Goal: Task Accomplishment & Management: Complete application form

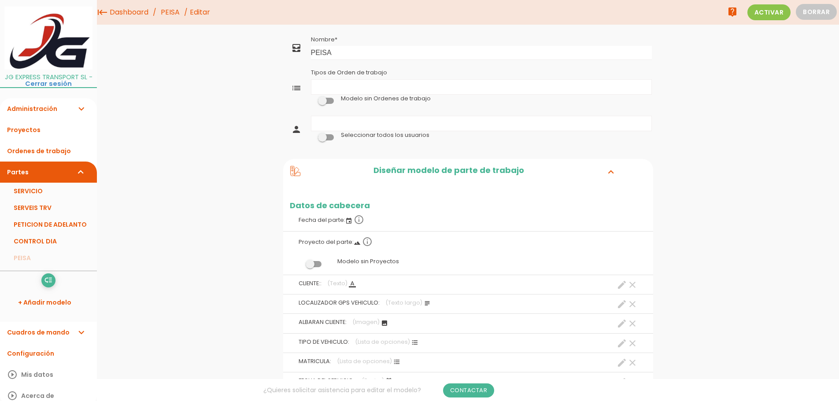
drag, startPoint x: 135, startPoint y: 13, endPoint x: 138, endPoint y: 16, distance: 5.0
click at [135, 13] on link "Dashboard" at bounding box center [128, 12] width 43 height 25
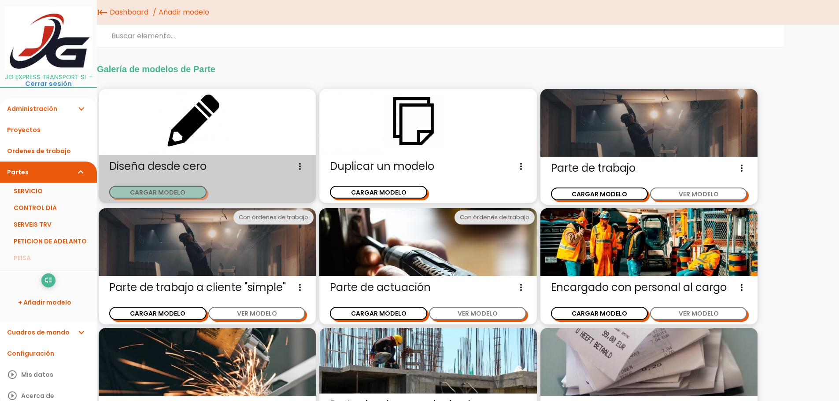
click at [152, 192] on button "CARGAR MODELO" at bounding box center [157, 192] width 97 height 13
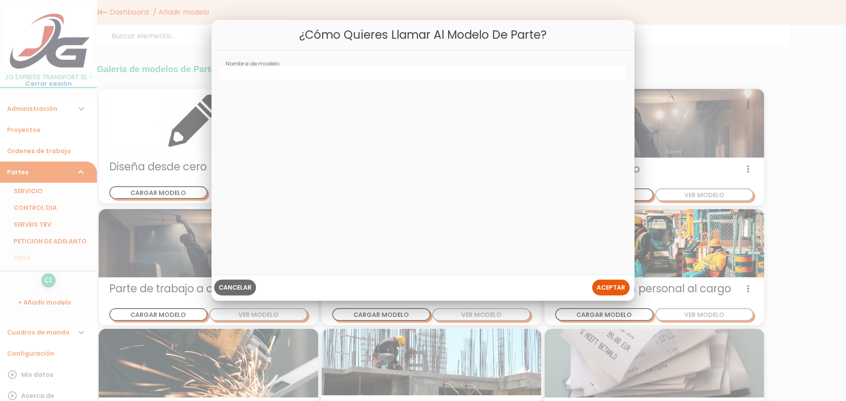
click at [240, 287] on span "Cancelar" at bounding box center [234, 287] width 33 height 9
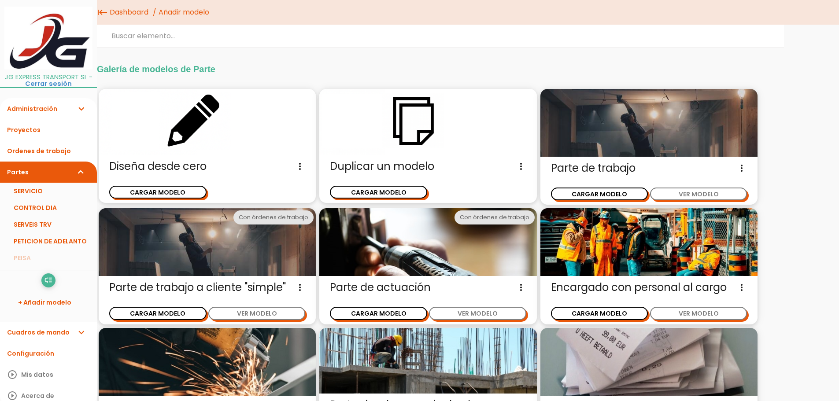
click at [221, 120] on img at bounding box center [207, 122] width 217 height 66
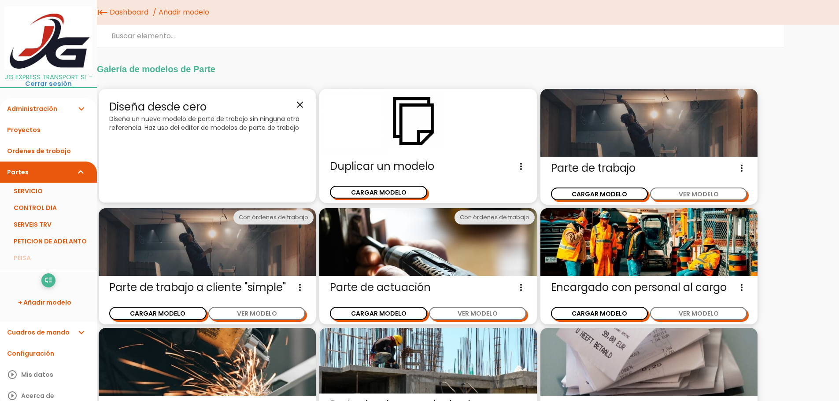
click at [270, 154] on div "Diseña desde cero close Diseña un nuevo modelo de parte de trabajo sin ninguna …" at bounding box center [207, 146] width 217 height 114
click at [302, 107] on icon "close" at bounding box center [300, 105] width 11 height 11
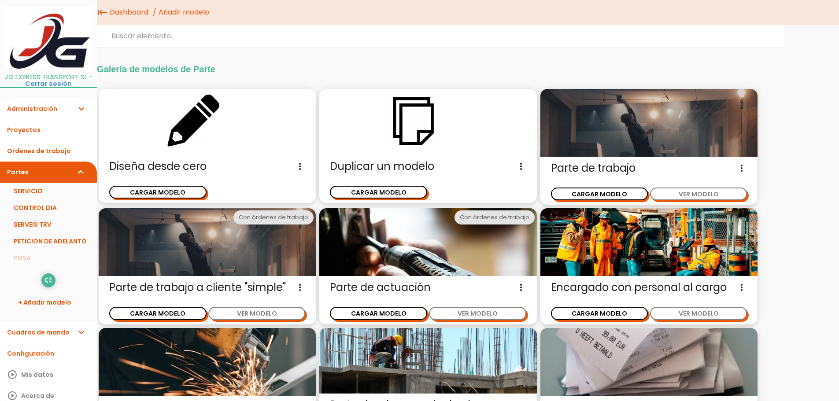
click at [302, 162] on icon "more_vert" at bounding box center [300, 166] width 11 height 14
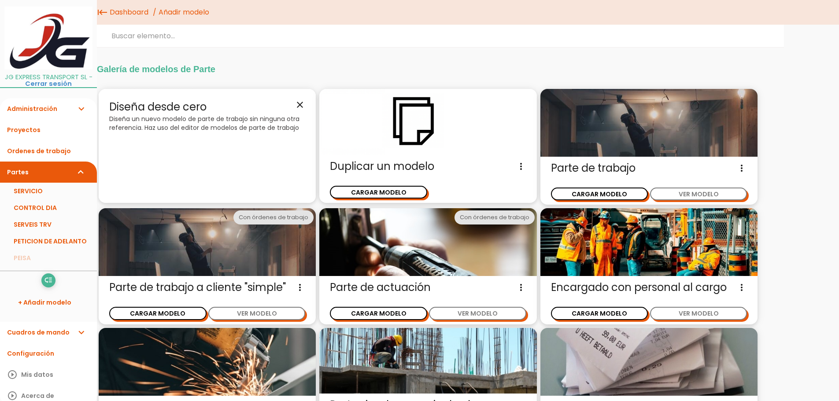
click at [303, 104] on icon "close" at bounding box center [300, 105] width 11 height 11
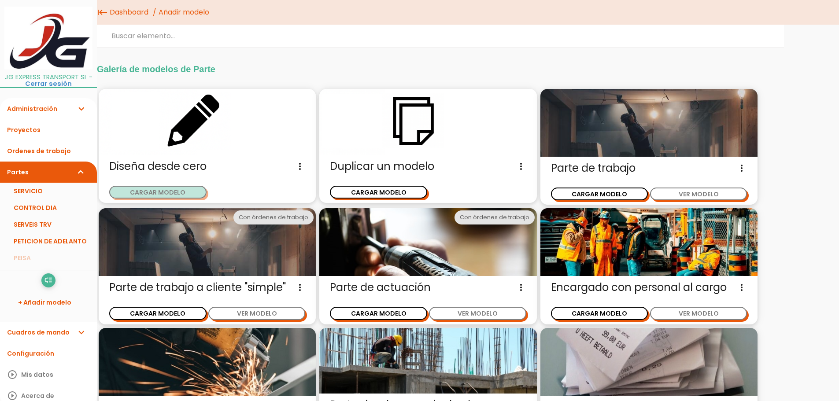
click at [179, 192] on button "CARGAR MODELO" at bounding box center [157, 192] width 97 height 13
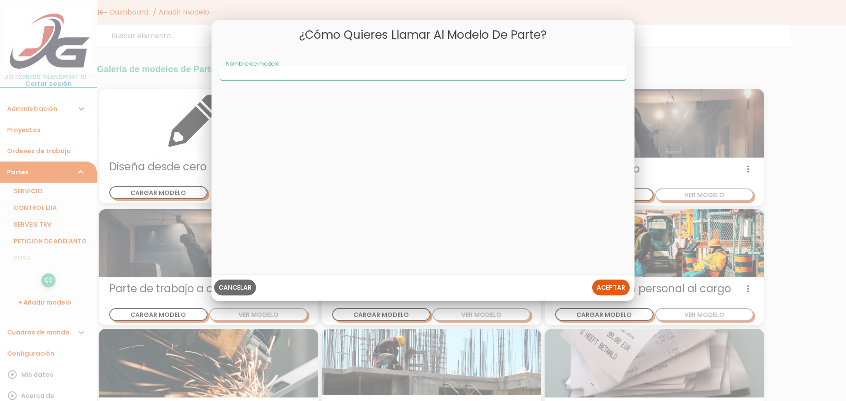
click at [285, 72] on input "Nombre de modelo" at bounding box center [422, 73] width 405 height 14
type input "RUTA RMT"
click at [610, 289] on span "Aceptar" at bounding box center [610, 287] width 29 height 9
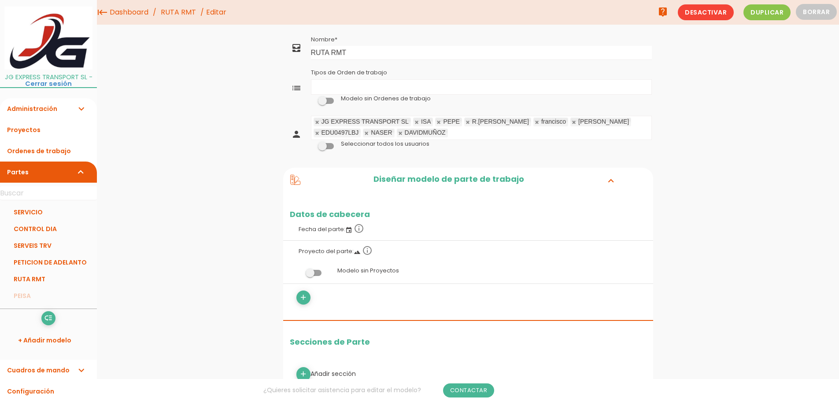
click at [366, 85] on ul "Tipos de Orden de trabajo" at bounding box center [481, 87] width 340 height 15
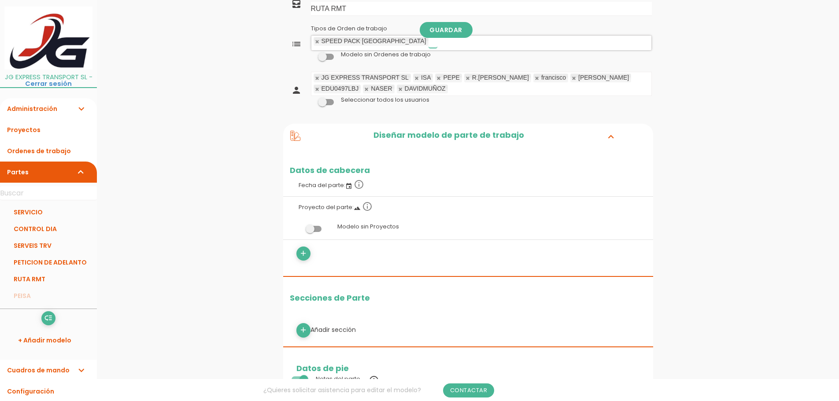
scroll to position [88, 0]
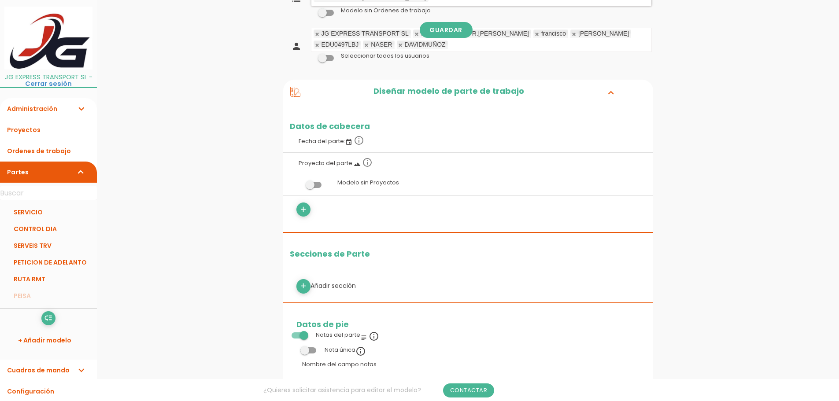
click at [314, 184] on span at bounding box center [314, 185] width 16 height 6
click at [299, 183] on input "checkbox" at bounding box center [299, 183] width 0 height 0
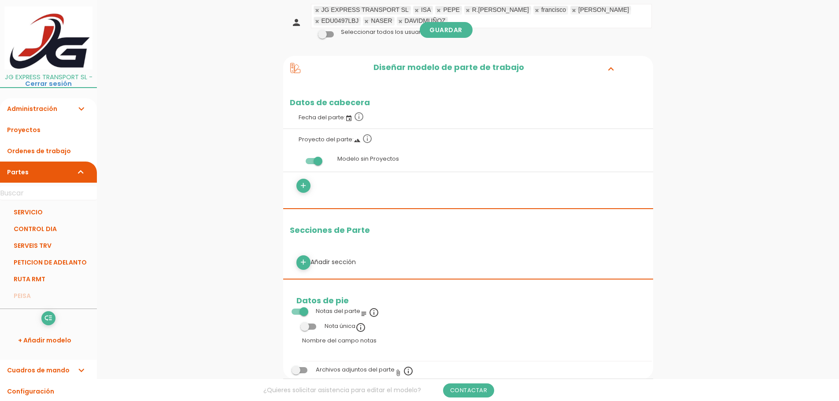
scroll to position [132, 0]
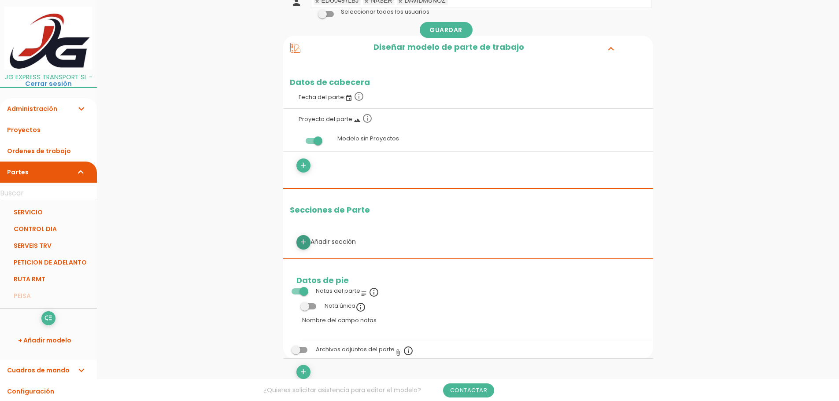
click at [304, 241] on icon "add" at bounding box center [303, 242] width 8 height 14
select select
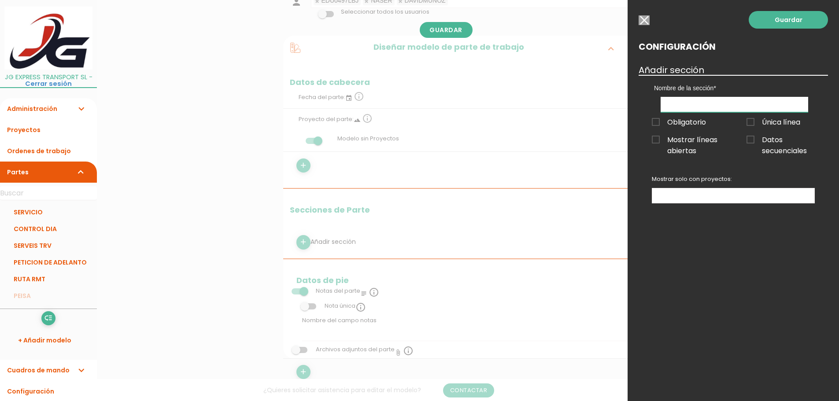
click at [689, 102] on input "text" at bounding box center [735, 104] width 148 height 15
type input "SERVICIO"
click at [809, 19] on link "Guardar" at bounding box center [788, 20] width 79 height 18
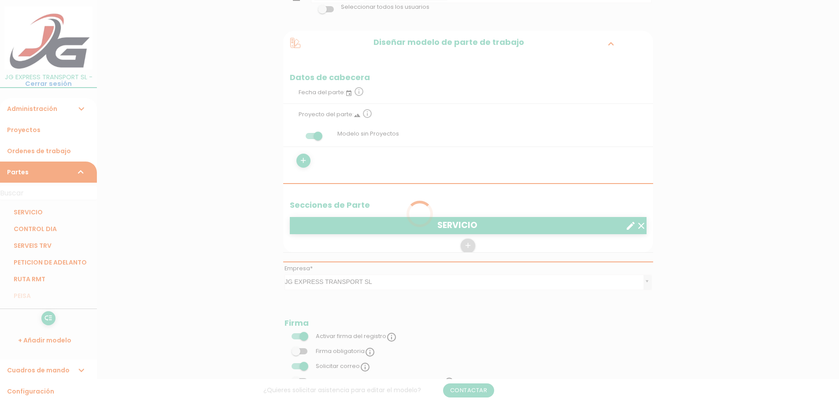
scroll to position [132, 0]
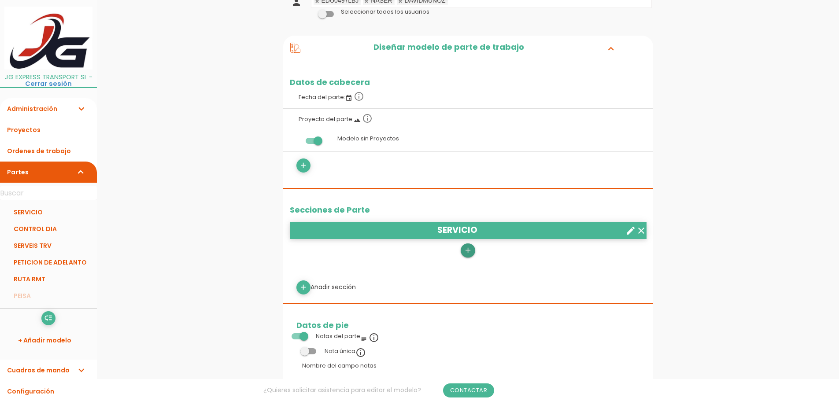
click at [469, 250] on icon "add" at bounding box center [468, 251] width 8 height 14
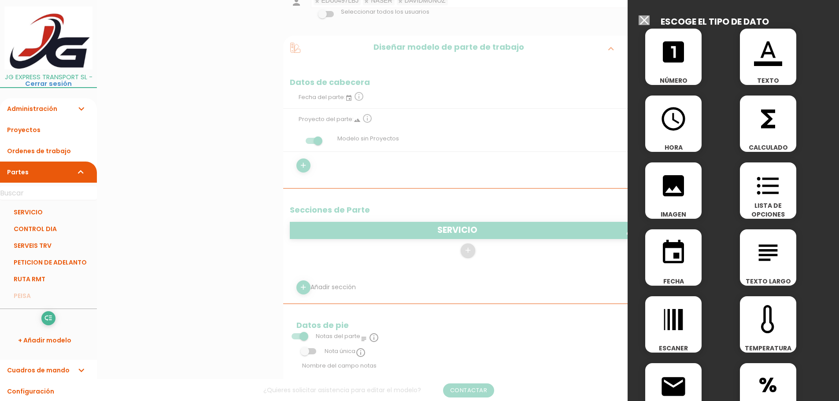
click at [756, 68] on div "format_color_text TEXTO" at bounding box center [768, 57] width 56 height 56
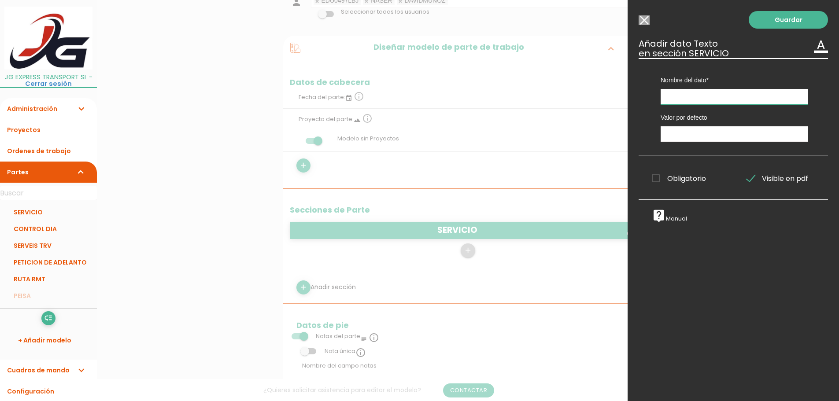
click at [680, 95] on input "text" at bounding box center [735, 96] width 148 height 15
type input "ORIGEN"
click at [688, 133] on input "text" at bounding box center [735, 133] width 148 height 15
click at [682, 135] on input "text" at bounding box center [735, 133] width 148 height 15
type input "RMT , ST FRUITOS DE BAGES"
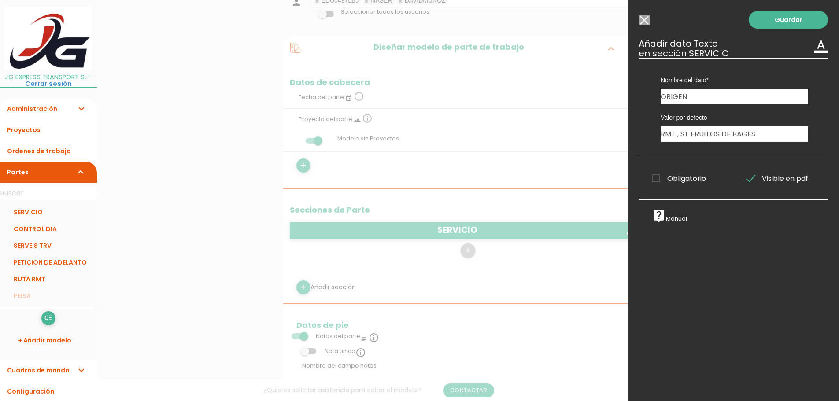
drag, startPoint x: 658, startPoint y: 180, endPoint x: 671, endPoint y: 185, distance: 13.8
click at [658, 180] on span "Obligatorio" at bounding box center [679, 178] width 54 height 11
click at [0, 0] on input "Obligatorio" at bounding box center [0, 0] width 0 height 0
click at [658, 178] on span "Obligatorio" at bounding box center [679, 178] width 54 height 11
click at [0, 0] on input "Obligatorio" at bounding box center [0, 0] width 0 height 0
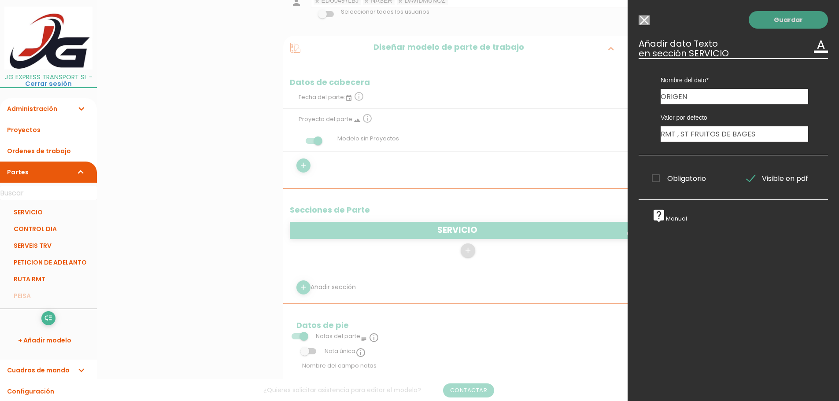
click at [784, 21] on link "Guardar" at bounding box center [788, 20] width 79 height 18
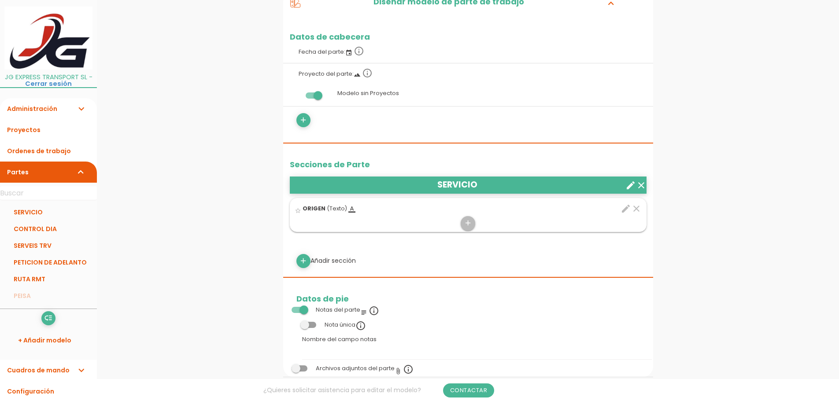
scroll to position [220, 0]
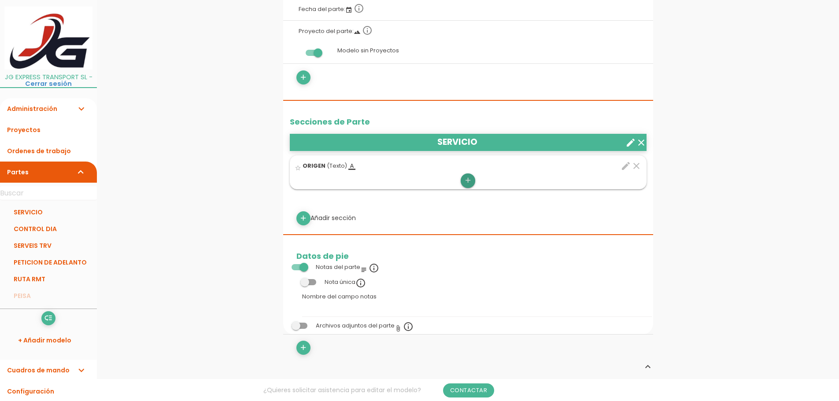
click at [467, 180] on icon "add" at bounding box center [468, 181] width 8 height 14
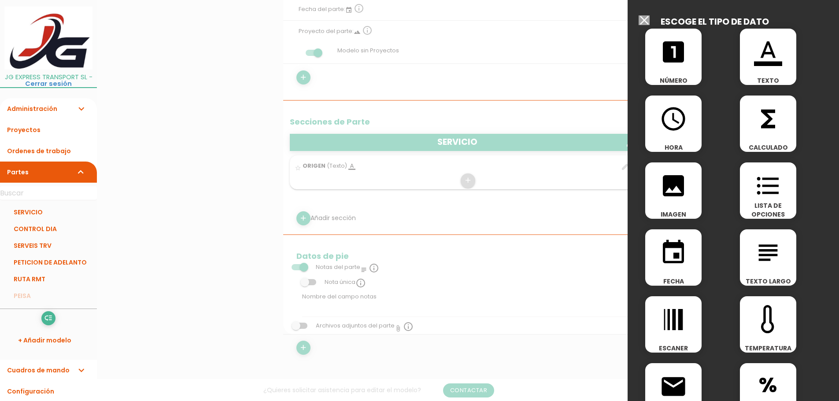
click at [771, 70] on div "format_color_text TEXTO" at bounding box center [768, 57] width 56 height 56
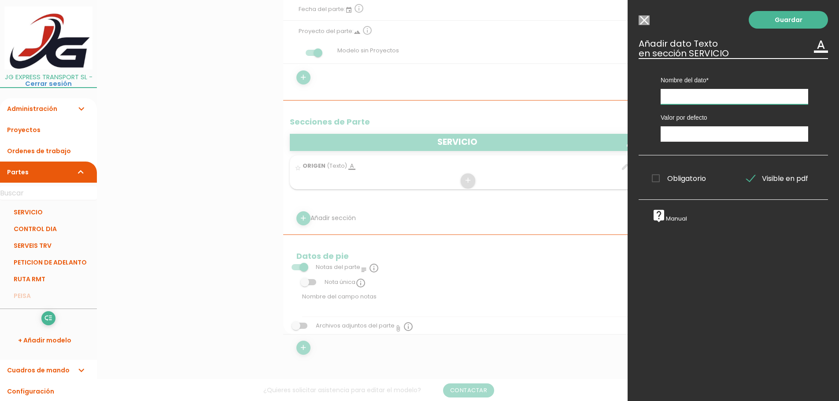
click at [687, 98] on input "text" at bounding box center [735, 96] width 148 height 15
type input "DESTINO"
click at [696, 134] on input "text" at bounding box center [735, 133] width 148 height 15
type input "SEUR, [GEOGRAPHIC_DATA] (ZAL)"
click at [792, 18] on link "Guardar" at bounding box center [788, 20] width 79 height 18
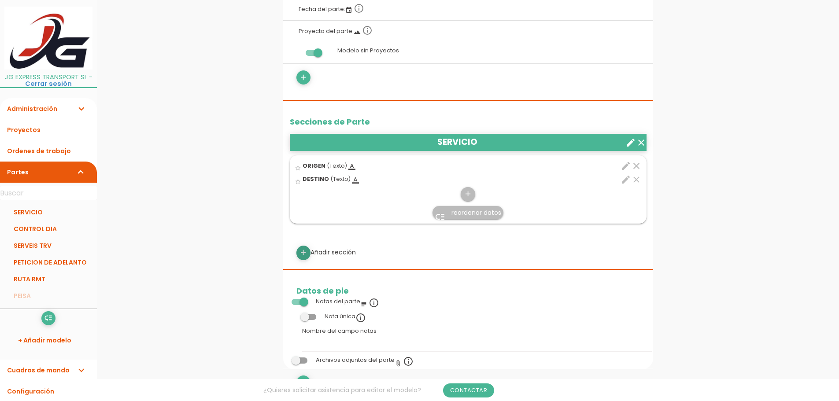
click at [303, 250] on icon "add" at bounding box center [303, 253] width 8 height 14
select select
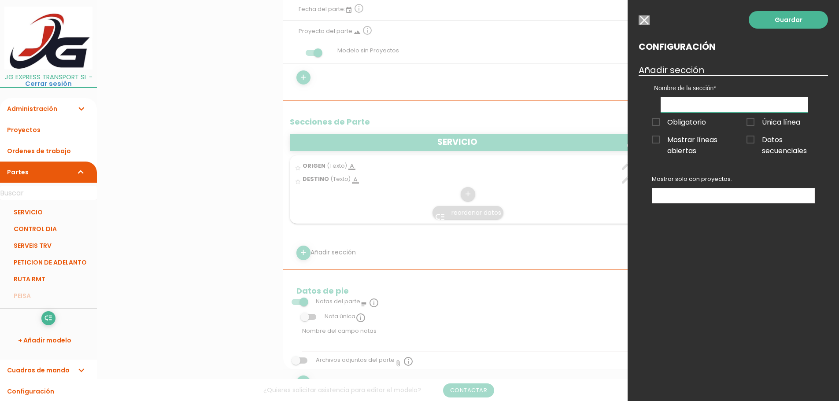
click at [675, 104] on input "text" at bounding box center [735, 104] width 148 height 15
type input "OPERATIVA"
click at [797, 18] on link "Guardar" at bounding box center [788, 20] width 79 height 18
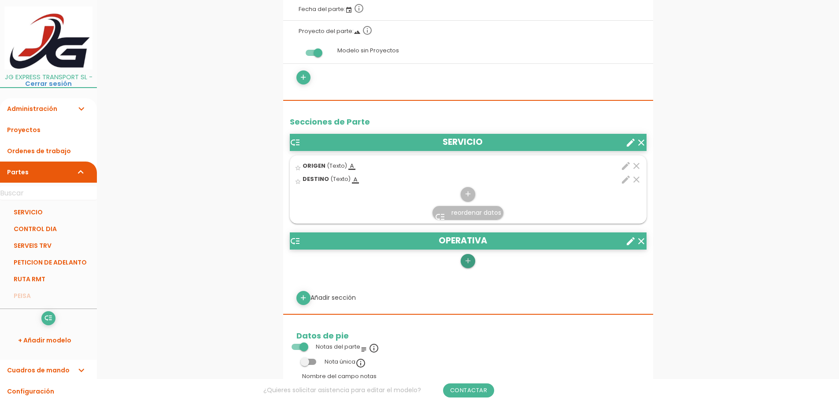
click at [465, 263] on icon "add" at bounding box center [468, 261] width 8 height 14
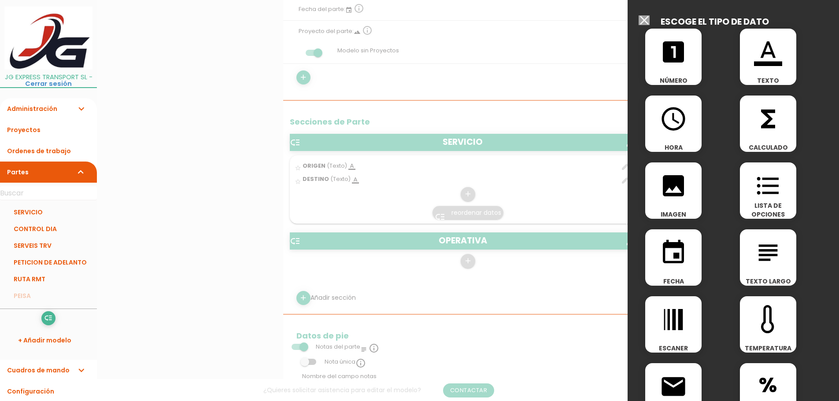
click at [685, 124] on icon "access_time" at bounding box center [673, 119] width 28 height 28
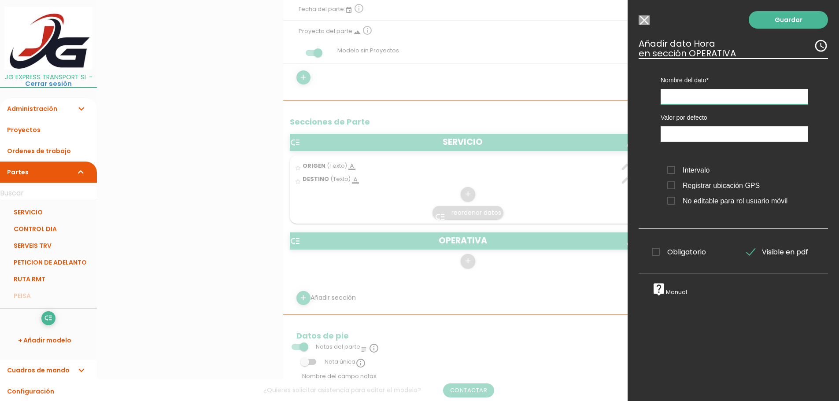
click at [699, 99] on input "text" at bounding box center [735, 96] width 148 height 15
type input "LLEGADA A LA CARGA"
click at [691, 185] on span "Registrar ubicación GPS" at bounding box center [713, 185] width 92 height 11
click at [0, 0] on input "Registrar ubicación GPS" at bounding box center [0, 0] width 0 height 0
click at [784, 21] on link "Guardar" at bounding box center [788, 20] width 79 height 18
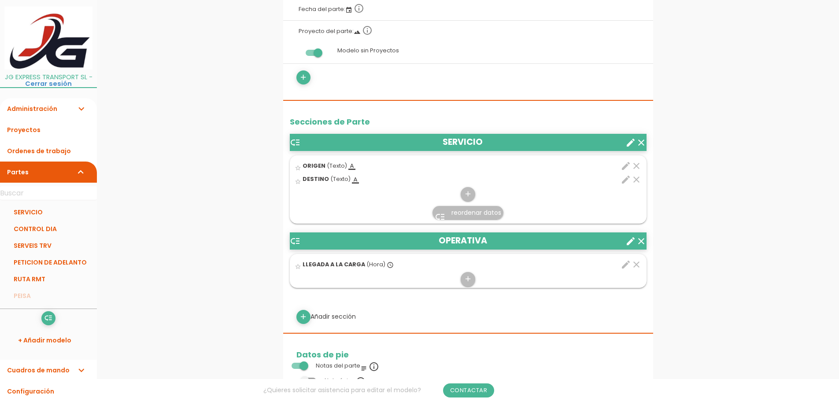
scroll to position [308, 0]
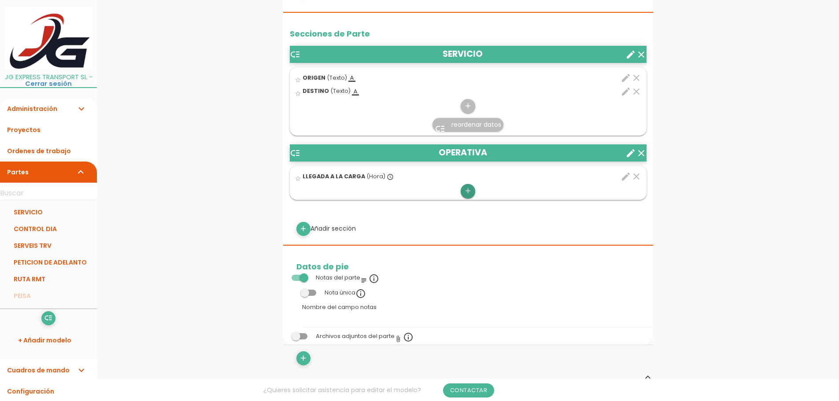
click at [468, 192] on icon "add" at bounding box center [468, 191] width 8 height 14
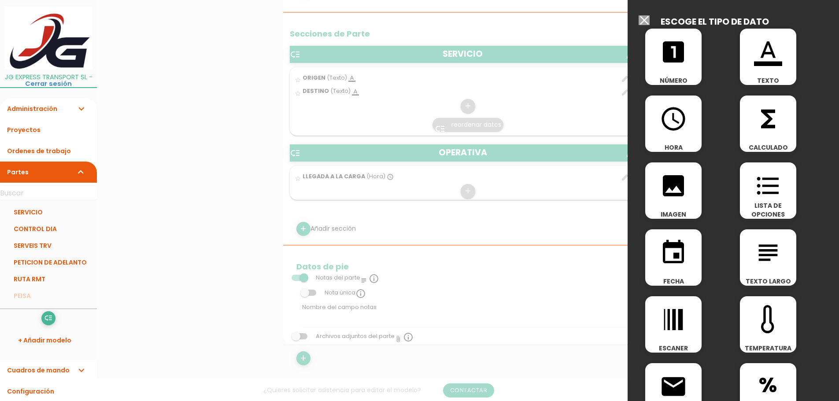
click at [681, 119] on icon "access_time" at bounding box center [673, 119] width 28 height 28
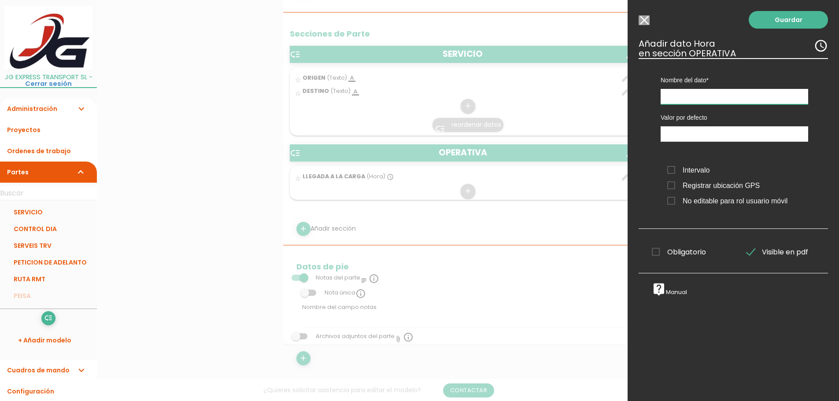
click at [707, 102] on input "text" at bounding box center [735, 96] width 148 height 15
type input "HORA DE CARGA"
click at [650, 20] on div "Guardar ESCOGE EL TIPO DE DATO looks_one NÚMERO format_color_text TEXTO access_…" at bounding box center [733, 200] width 211 height 401
click at [644, 18] on input "Modelo sin Ordenes de trabajo" at bounding box center [644, 20] width 11 height 10
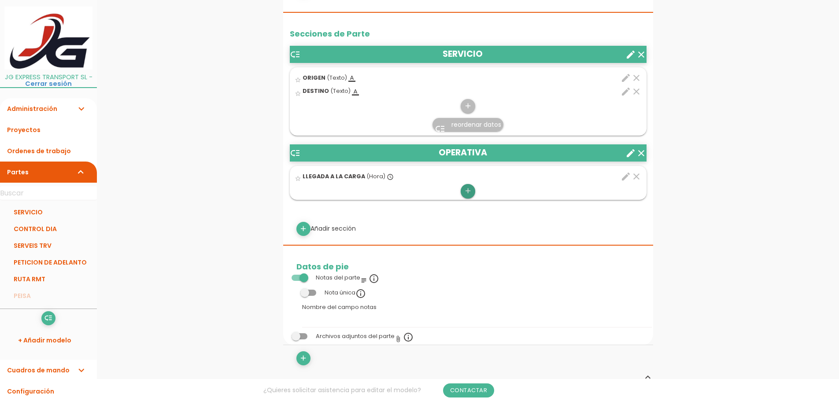
click at [468, 190] on icon "add" at bounding box center [468, 191] width 8 height 14
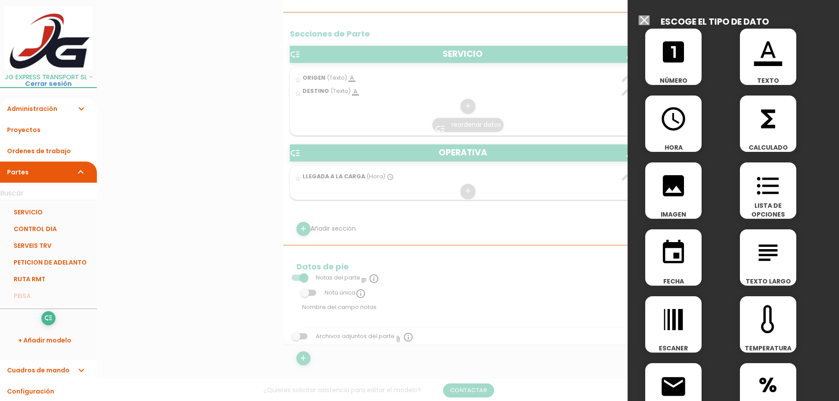
click at [689, 141] on div "access_time HORA" at bounding box center [673, 124] width 56 height 56
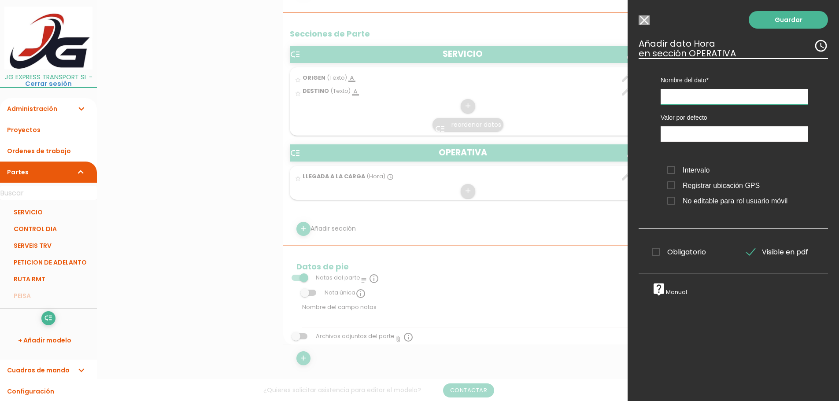
click at [682, 100] on input "text" at bounding box center [735, 96] width 148 height 15
type input "HORA DE CARGA"
click at [678, 184] on span "Registrar ubicación GPS" at bounding box center [713, 185] width 92 height 11
click at [0, 0] on input "Registrar ubicación GPS" at bounding box center [0, 0] width 0 height 0
click at [773, 24] on link "Guardar" at bounding box center [788, 20] width 79 height 18
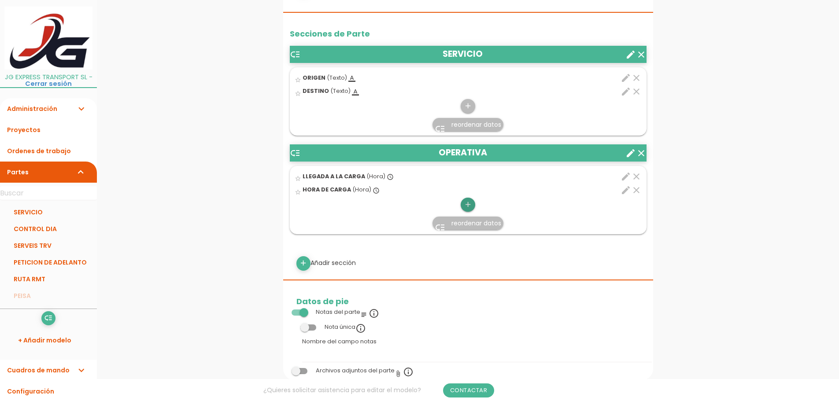
click at [470, 203] on icon "add" at bounding box center [468, 205] width 8 height 14
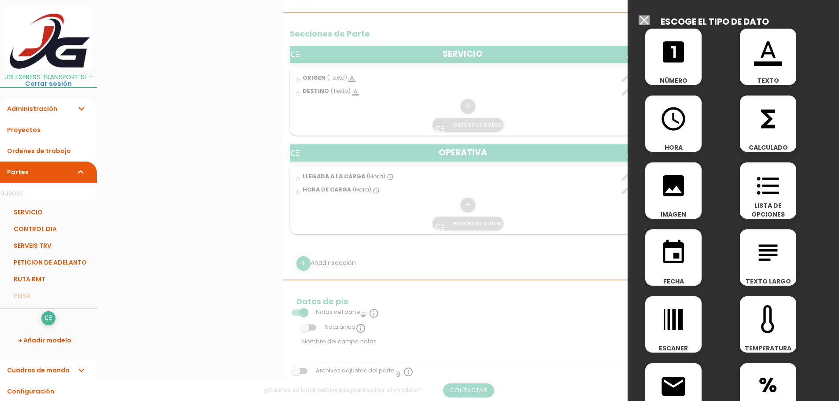
click at [768, 63] on icon "format_color_text" at bounding box center [768, 52] width 28 height 28
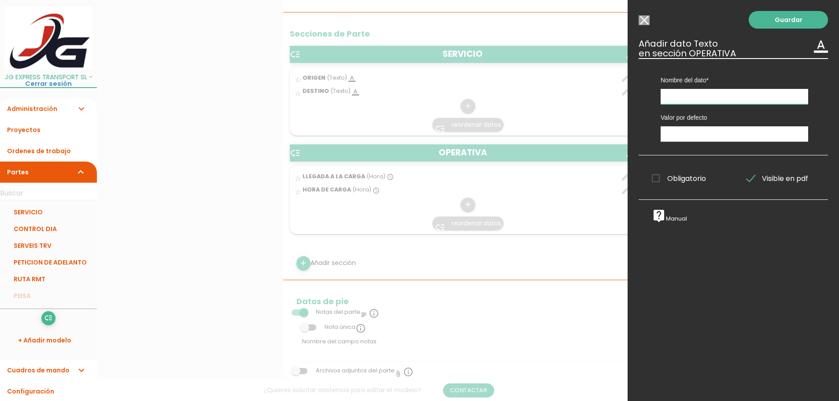
click at [696, 99] on input "text" at bounding box center [735, 96] width 148 height 15
type input "BULTOS"
click at [647, 20] on input "Modelo sin Ordenes de trabajo" at bounding box center [644, 20] width 11 height 10
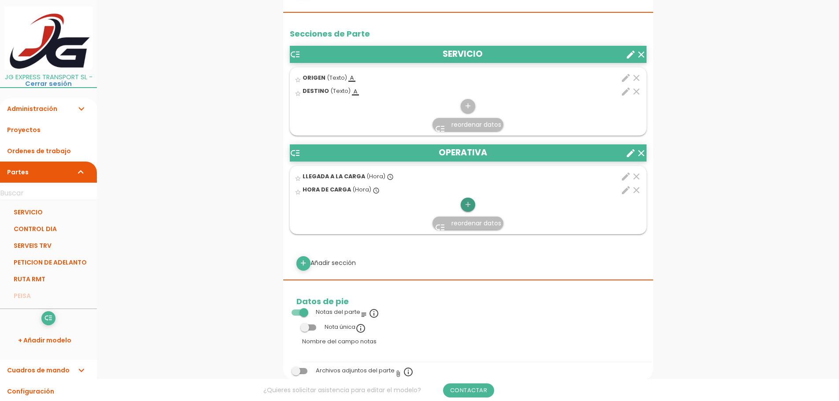
click at [469, 204] on icon "add" at bounding box center [468, 205] width 8 height 14
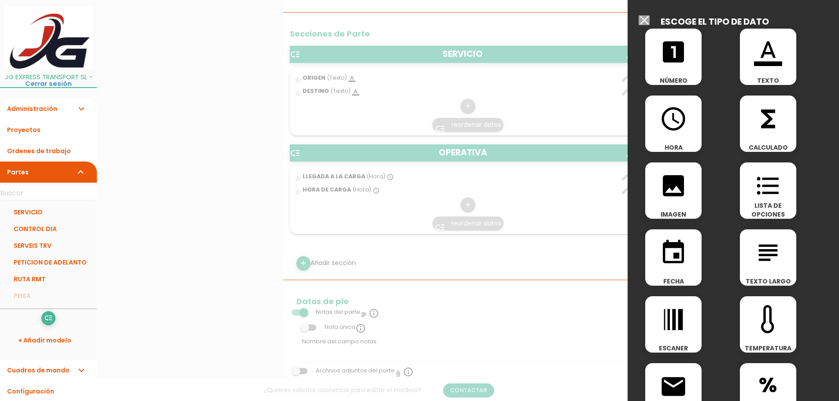
click at [684, 64] on icon "looks_one" at bounding box center [673, 52] width 28 height 28
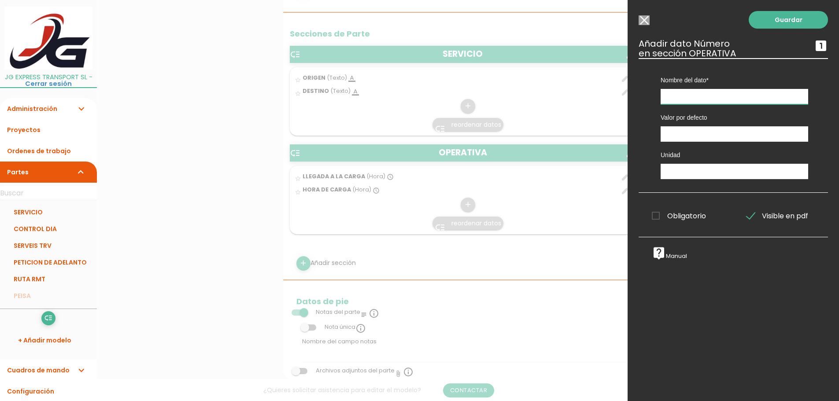
click at [699, 95] on input "text" at bounding box center [735, 96] width 148 height 15
type input "BULTOS"
click at [658, 215] on span "Obligatorio" at bounding box center [679, 216] width 54 height 11
click at [0, 0] on input "Obligatorio" at bounding box center [0, 0] width 0 height 0
click at [780, 20] on link "Guardar" at bounding box center [788, 20] width 79 height 18
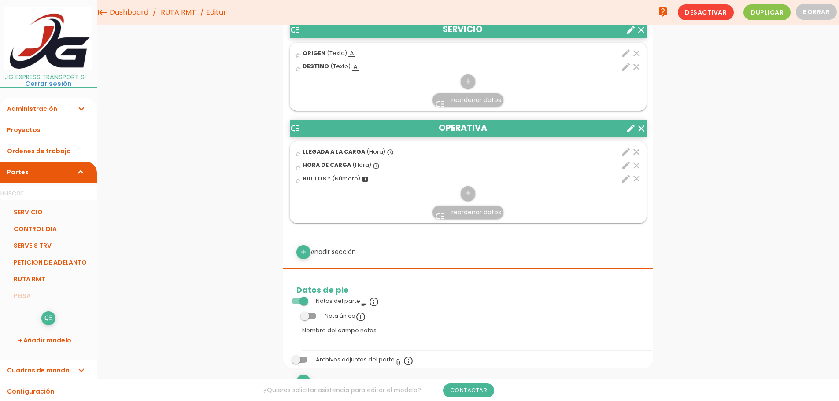
click at [400, 151] on div "star_border LLEGADA A LA CARGA (Hora) access_time" at bounding box center [439, 153] width 289 height 14
click at [0, 0] on input "star_border" at bounding box center [0, 0] width 0 height 0
click at [626, 153] on icon "edit" at bounding box center [626, 152] width 11 height 11
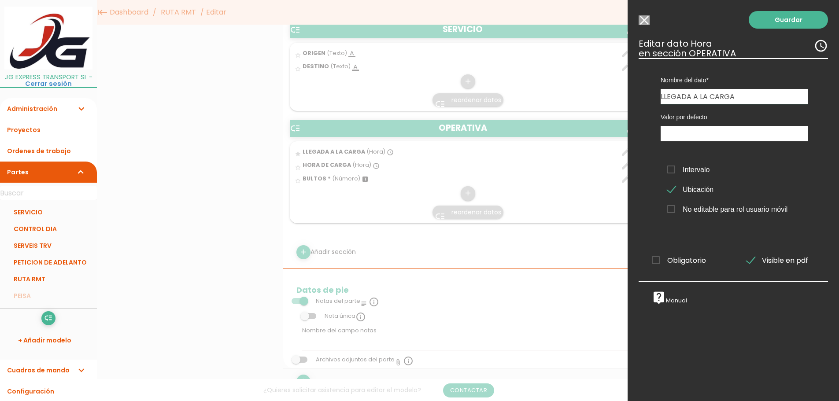
click at [658, 260] on span "Obligatorio" at bounding box center [679, 260] width 54 height 11
click at [0, 0] on input "Obligatorio" at bounding box center [0, 0] width 0 height 0
click at [788, 21] on link "Guardar" at bounding box center [788, 20] width 79 height 18
click at [768, 25] on link "Guardar" at bounding box center [788, 20] width 79 height 18
click at [774, 18] on link "Guardar" at bounding box center [788, 20] width 79 height 18
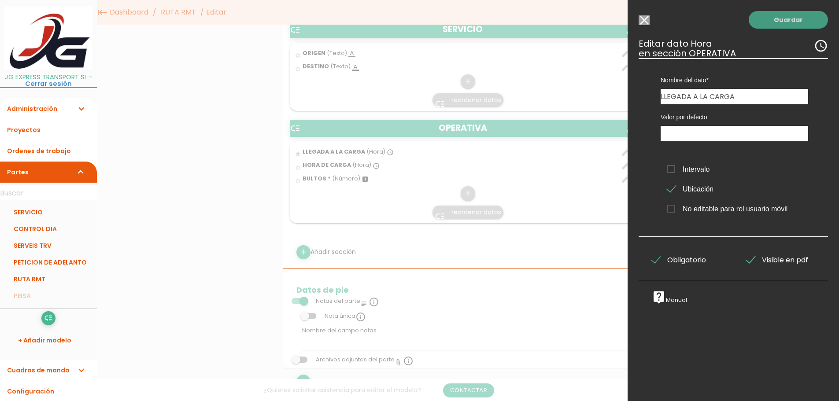
click at [774, 18] on link "Guardar" at bounding box center [788, 20] width 79 height 18
click at [573, 174] on div at bounding box center [419, 151] width 839 height 502
click at [400, 187] on div at bounding box center [419, 151] width 839 height 502
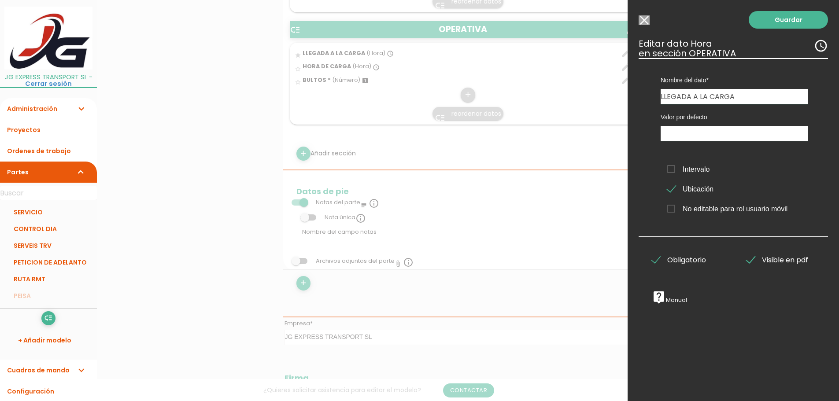
scroll to position [352, 0]
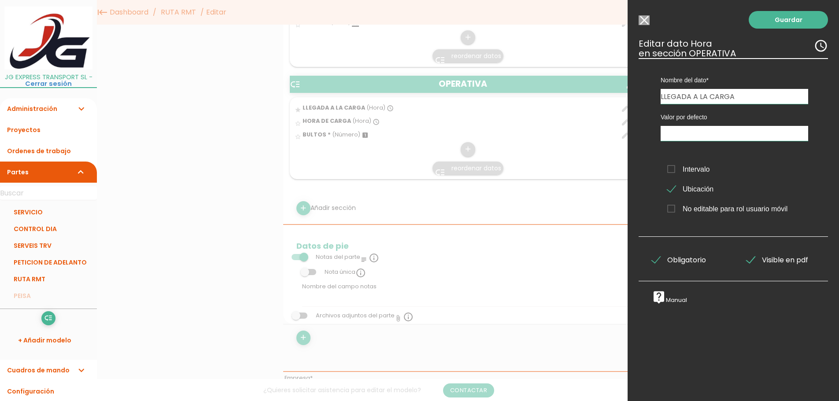
click at [345, 138] on div at bounding box center [419, 151] width 839 height 502
click at [647, 21] on input "Modelo sin Ordenes de trabajo" at bounding box center [644, 20] width 11 height 10
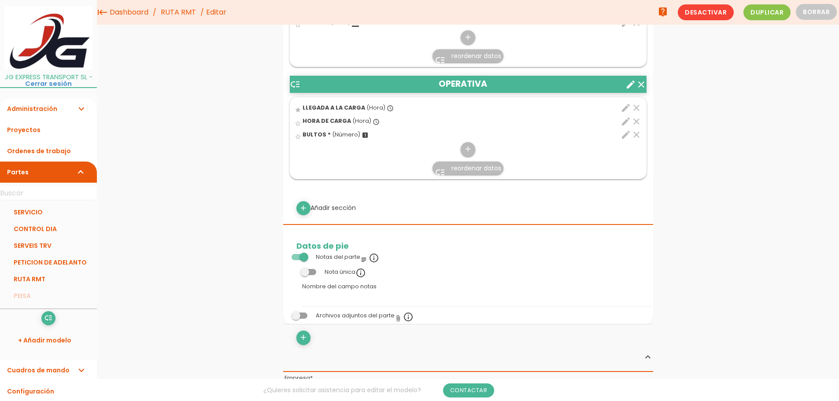
click at [626, 119] on icon "edit" at bounding box center [626, 121] width 11 height 11
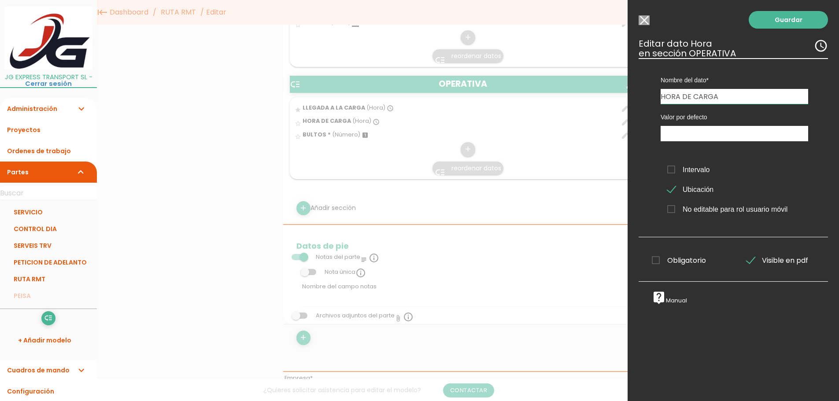
click at [655, 259] on span "Obligatorio" at bounding box center [679, 260] width 54 height 11
click at [0, 0] on input "Obligatorio" at bounding box center [0, 0] width 0 height 0
click at [773, 20] on link "Guardar" at bounding box center [788, 20] width 79 height 18
click at [784, 19] on link "Guardar" at bounding box center [788, 20] width 79 height 18
click at [645, 20] on input "Modelo sin Ordenes de trabajo" at bounding box center [644, 20] width 11 height 10
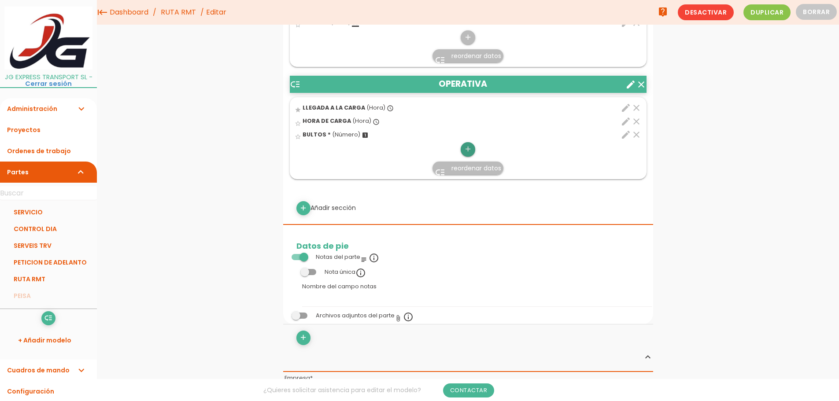
click at [468, 148] on icon "add" at bounding box center [468, 149] width 8 height 14
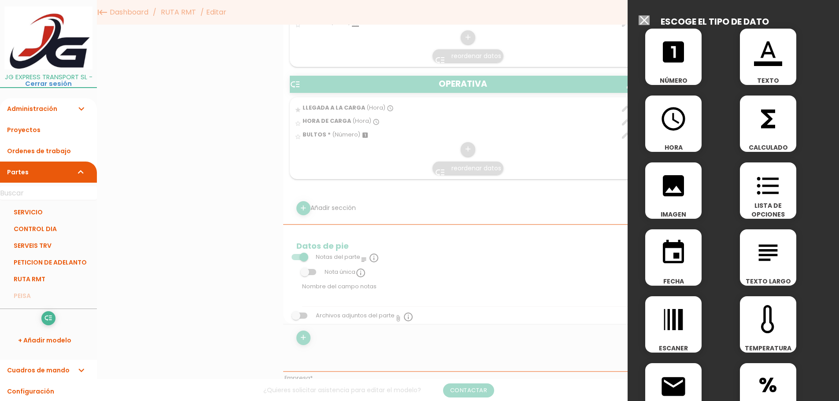
click at [687, 65] on icon "looks_one" at bounding box center [673, 52] width 28 height 28
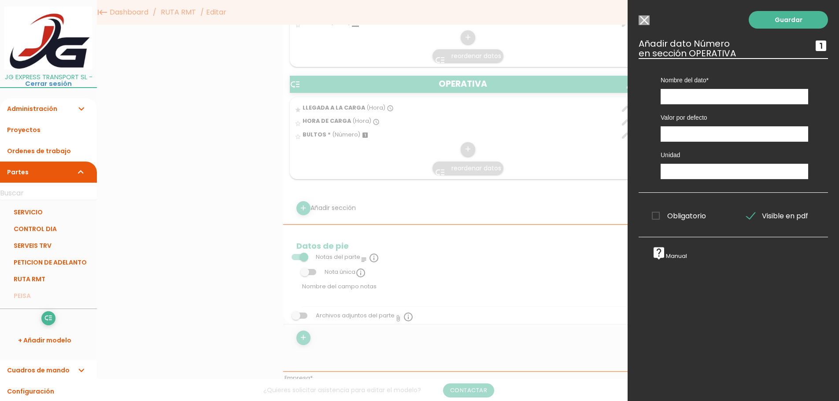
click at [698, 88] on div "Nombre del dato ORIGEN LLEGADA A LA CARGA DESTINO HORA DE CARGA BULTOS" at bounding box center [734, 81] width 161 height 46
click at [698, 101] on input "text" at bounding box center [735, 96] width 148 height 15
type input "KILOS"
click at [676, 167] on input "text" at bounding box center [735, 171] width 148 height 15
type input "Kg"
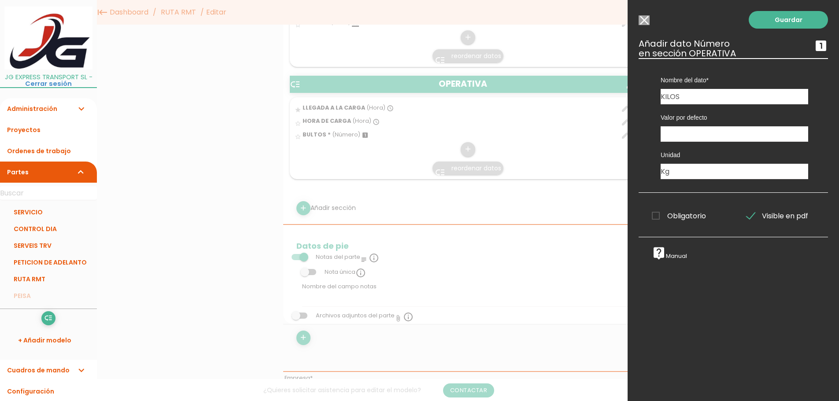
click at [658, 215] on span "Obligatorio" at bounding box center [679, 216] width 54 height 11
click at [0, 0] on input "Obligatorio" at bounding box center [0, 0] width 0 height 0
click at [783, 16] on link "Guardar" at bounding box center [788, 20] width 79 height 18
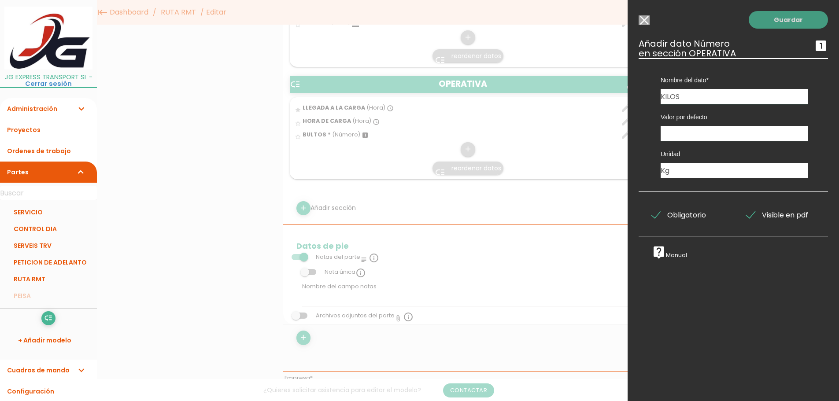
click at [771, 19] on link "Guardar" at bounding box center [788, 20] width 79 height 18
click at [566, 96] on div at bounding box center [419, 151] width 839 height 502
click at [643, 17] on input "Modelo sin Ordenes de trabajo" at bounding box center [644, 20] width 11 height 10
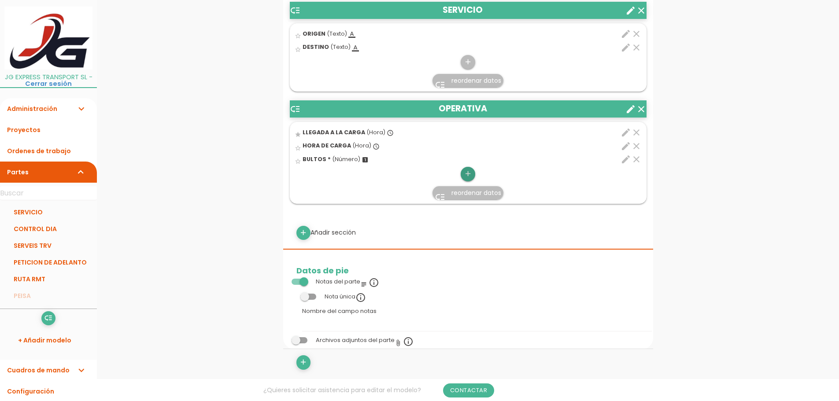
click at [468, 173] on icon "add" at bounding box center [468, 174] width 8 height 14
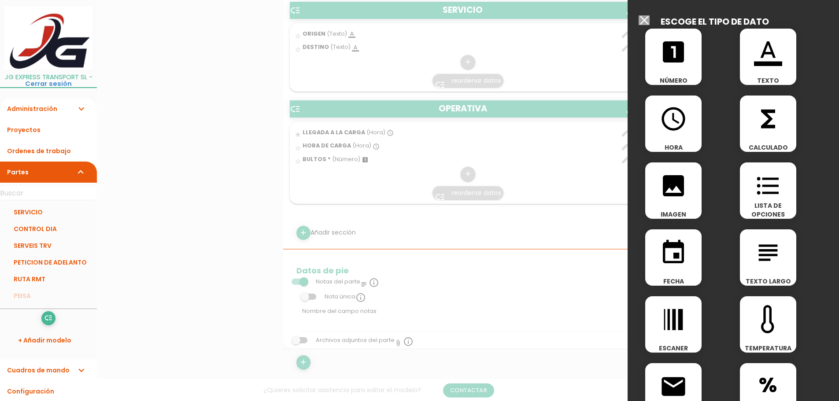
click at [685, 67] on div "looks_one NÚMERO" at bounding box center [673, 57] width 56 height 56
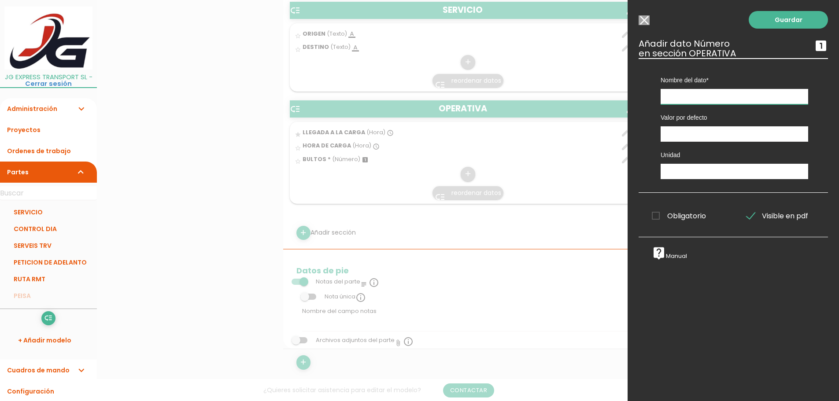
click at [716, 92] on input "text" at bounding box center [735, 96] width 148 height 15
type input "KILOS"
click at [673, 170] on input "text" at bounding box center [735, 171] width 148 height 15
type input "Kg"
click at [655, 215] on span "Obligatorio" at bounding box center [679, 216] width 54 height 11
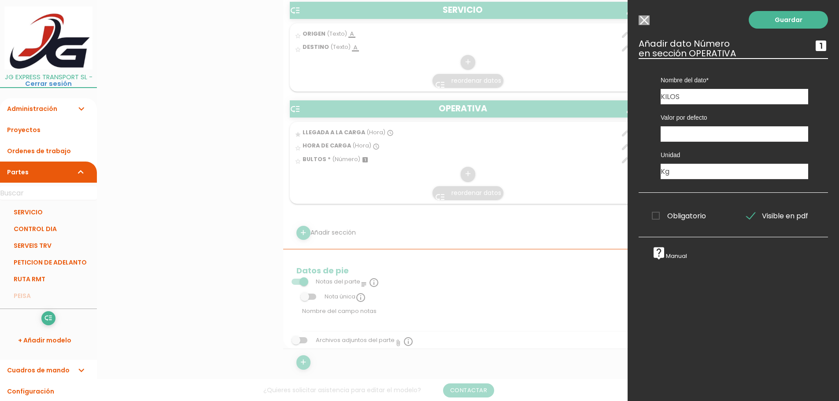
click at [0, 0] on input "Obligatorio" at bounding box center [0, 0] width 0 height 0
click at [766, 21] on link "Guardar" at bounding box center [788, 20] width 79 height 18
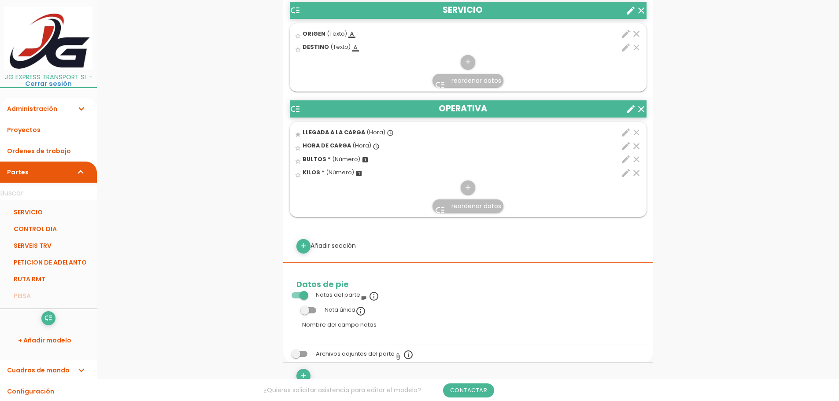
click at [627, 146] on icon "edit" at bounding box center [626, 146] width 11 height 11
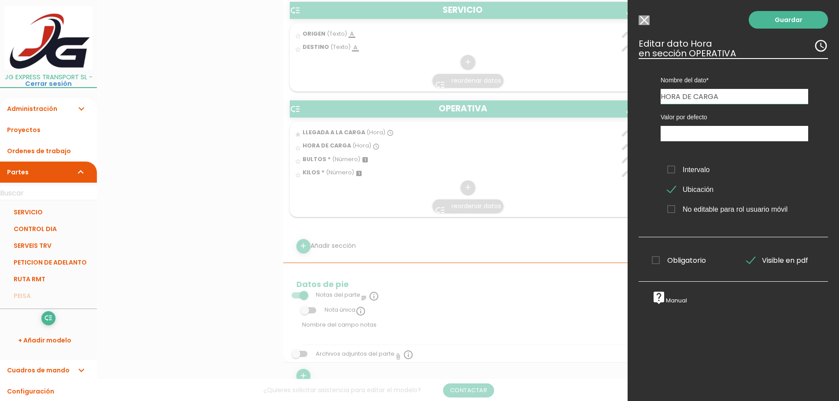
click at [651, 263] on label "Obligatorio" at bounding box center [685, 260] width 81 height 11
click at [0, 0] on input "Obligatorio" at bounding box center [0, 0] width 0 height 0
click at [759, 12] on link "Guardar" at bounding box center [788, 20] width 79 height 18
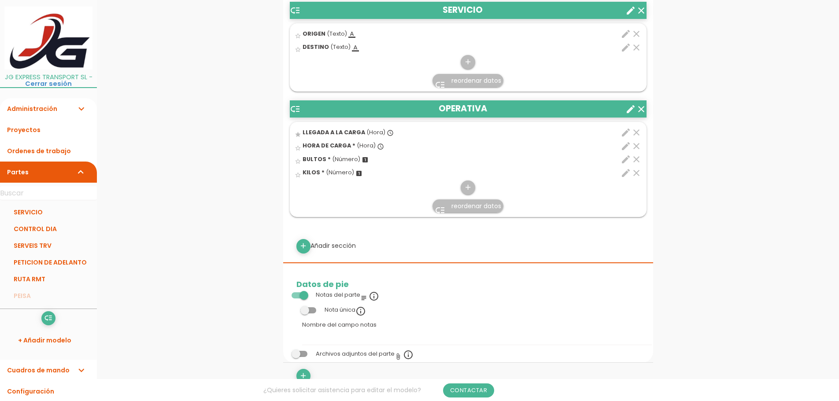
click at [628, 133] on icon "edit" at bounding box center [626, 132] width 11 height 11
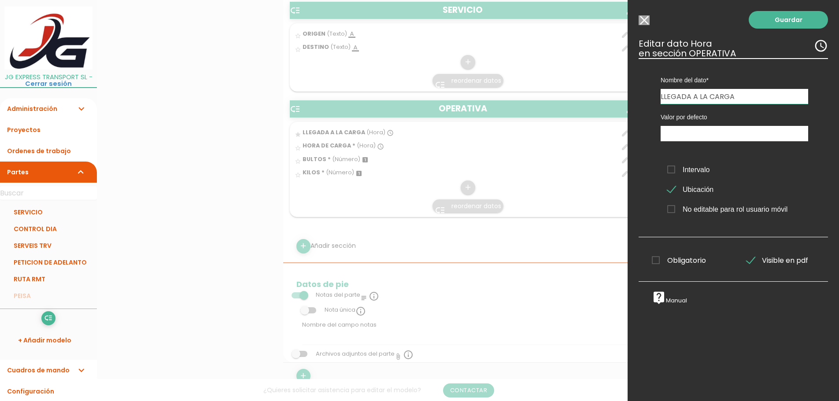
click at [654, 258] on span "Obligatorio" at bounding box center [679, 260] width 54 height 11
click at [0, 0] on input "Obligatorio" at bounding box center [0, 0] width 0 height 0
click at [786, 20] on link "Guardar" at bounding box center [788, 20] width 79 height 18
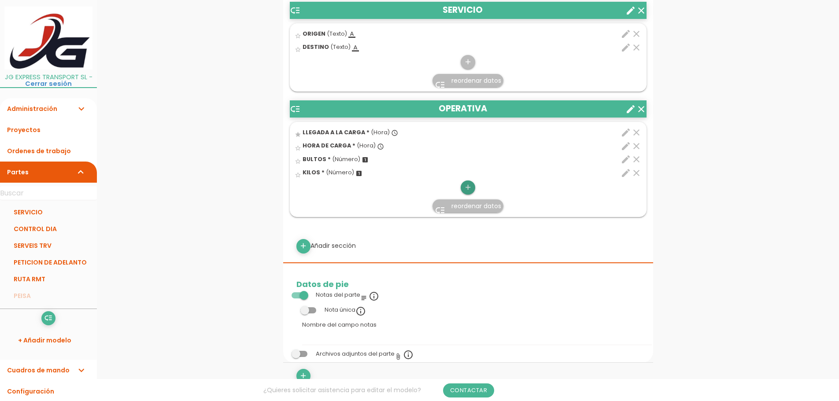
click at [466, 187] on icon "add" at bounding box center [468, 188] width 8 height 14
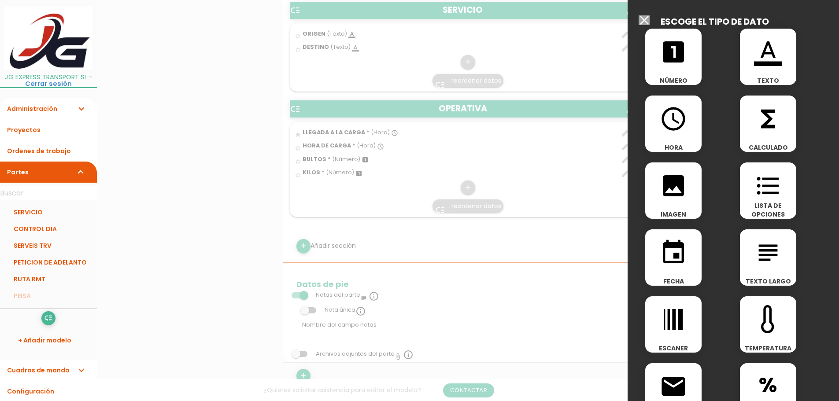
click at [589, 75] on div at bounding box center [419, 151] width 839 height 502
click at [677, 199] on icon "image" at bounding box center [673, 186] width 28 height 28
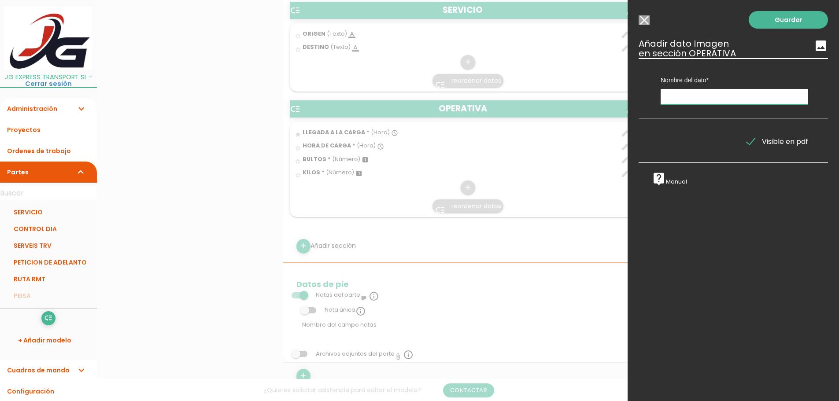
click at [670, 97] on input "text" at bounding box center [735, 96] width 148 height 15
type input "f"
type input "FOTO DE LA CARGA"
click at [778, 22] on link "Guardar" at bounding box center [788, 20] width 79 height 18
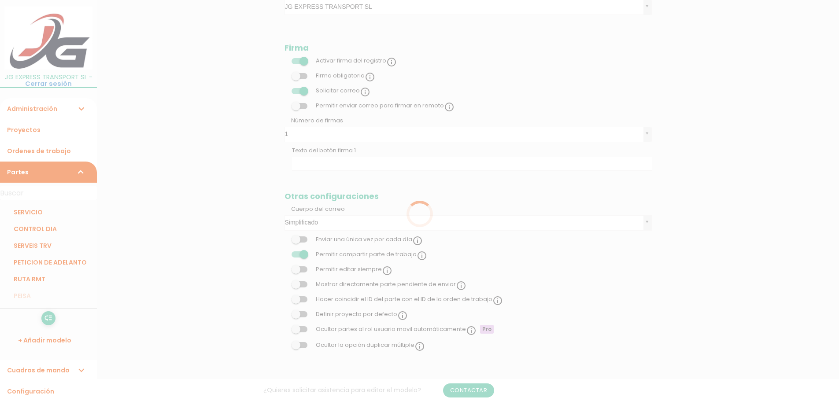
scroll to position [352, 0]
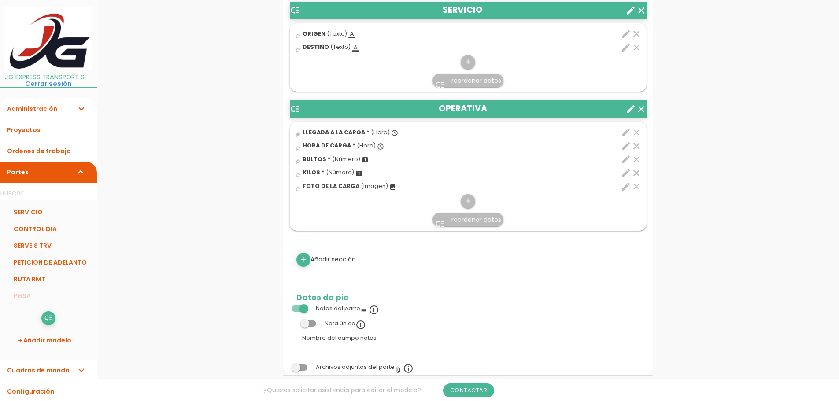
click at [632, 109] on icon "create" at bounding box center [630, 109] width 11 height 11
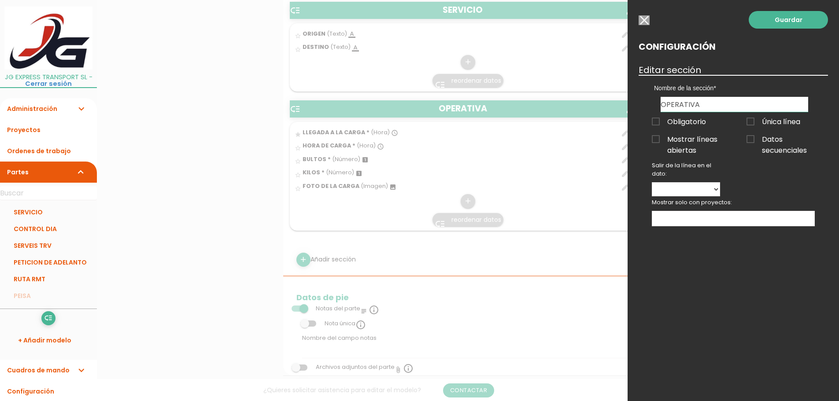
drag, startPoint x: 669, startPoint y: 106, endPoint x: 584, endPoint y: 105, distance: 85.5
click at [584, 105] on form "Guardar all_inbox Nombre RUTA RMT list Tipos de Orden de trabajo SPEED PACK EUR…" at bounding box center [468, 246] width 370 height 1130
type input "CARGA"
click at [658, 120] on span "Obligatorio" at bounding box center [679, 121] width 54 height 11
click at [0, 0] on input "Obligatorio" at bounding box center [0, 0] width 0 height 0
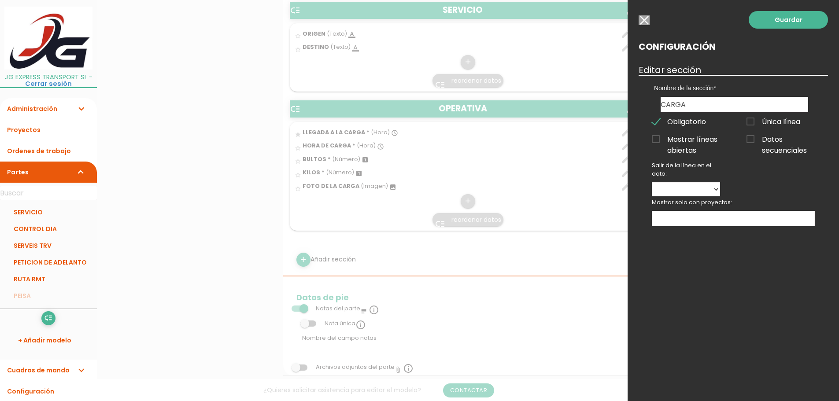
click at [658, 120] on span "Obligatorio" at bounding box center [679, 121] width 54 height 11
click at [0, 0] on input "Obligatorio" at bounding box center [0, 0] width 0 height 0
click at [783, 20] on link "Guardar" at bounding box center [788, 20] width 79 height 18
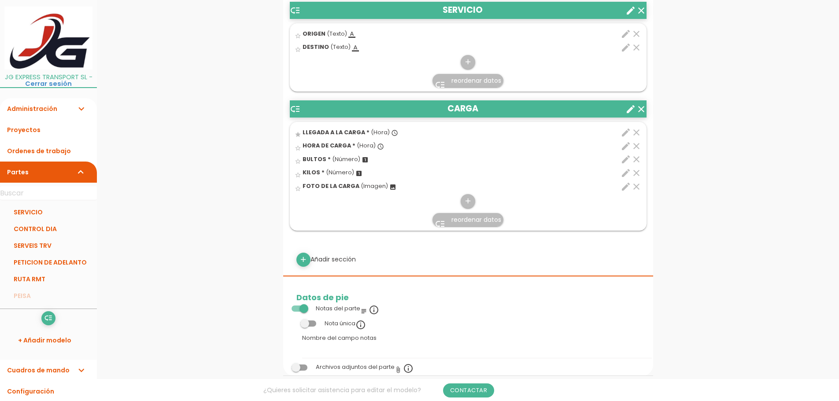
scroll to position [396, 0]
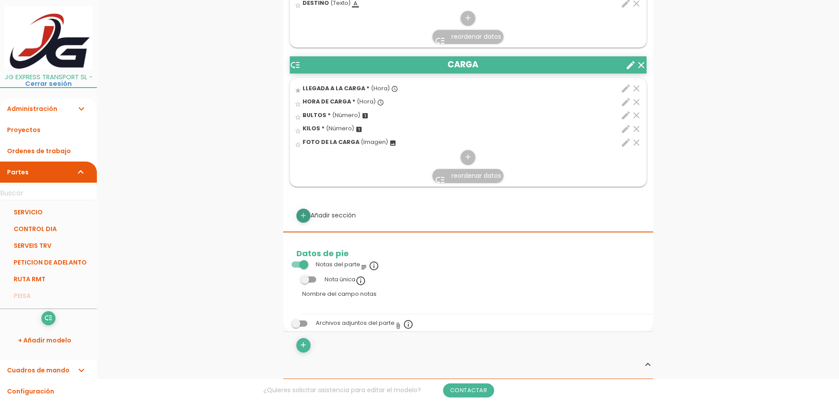
click at [304, 214] on icon "add" at bounding box center [303, 216] width 8 height 14
select select
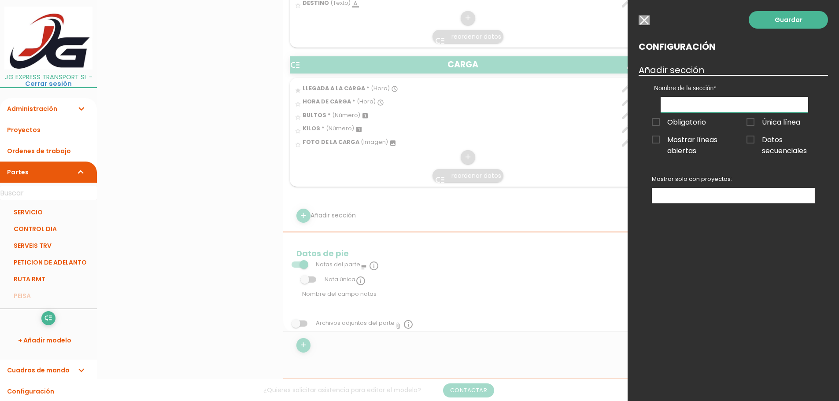
click at [706, 103] on input "text" at bounding box center [735, 104] width 148 height 15
type input "DESCARGA"
click at [784, 15] on link "Guardar" at bounding box center [788, 20] width 79 height 18
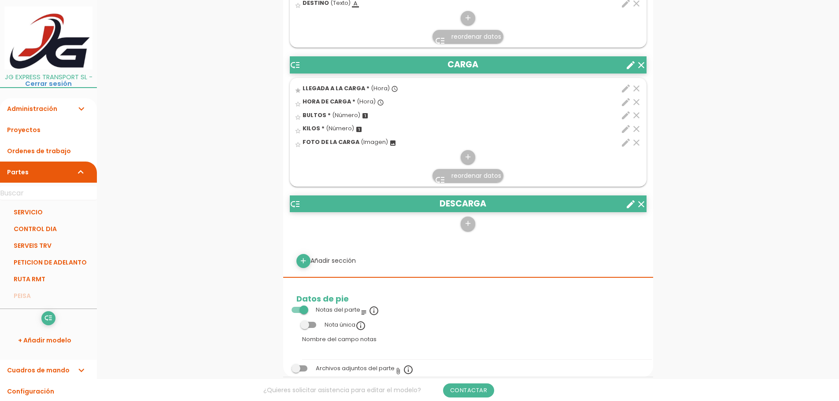
click at [631, 65] on icon "create" at bounding box center [630, 65] width 11 height 11
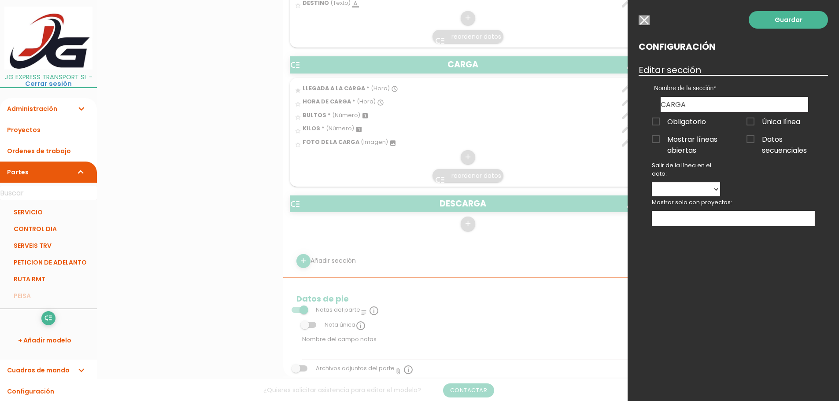
click at [744, 217] on ul at bounding box center [733, 218] width 162 height 15
click at [696, 189] on select "LLEGADA A LA CARGA HORA DE CARGA BULTOS KILOS FOTO DE LA CARGA" at bounding box center [686, 189] width 68 height 14
drag, startPoint x: 696, startPoint y: 189, endPoint x: 703, endPoint y: 189, distance: 7.0
click at [696, 189] on select "LLEGADA A LA CARGA HORA DE CARGA BULTOS KILOS FOTO DE LA CARGA" at bounding box center [686, 189] width 68 height 14
click at [713, 215] on ul at bounding box center [733, 218] width 162 height 15
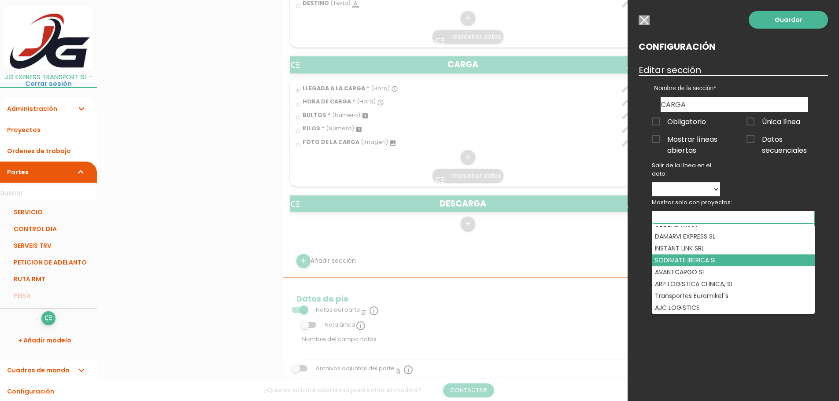
scroll to position [274, 0]
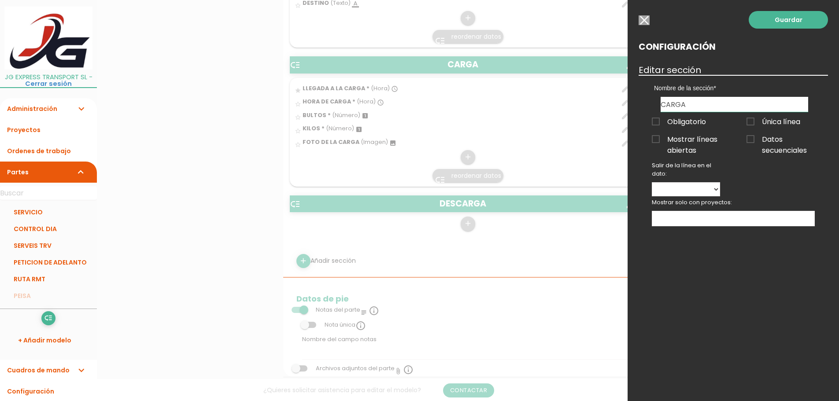
click at [703, 220] on ul at bounding box center [733, 218] width 162 height 15
click at [648, 19] on input "button" at bounding box center [644, 20] width 11 height 10
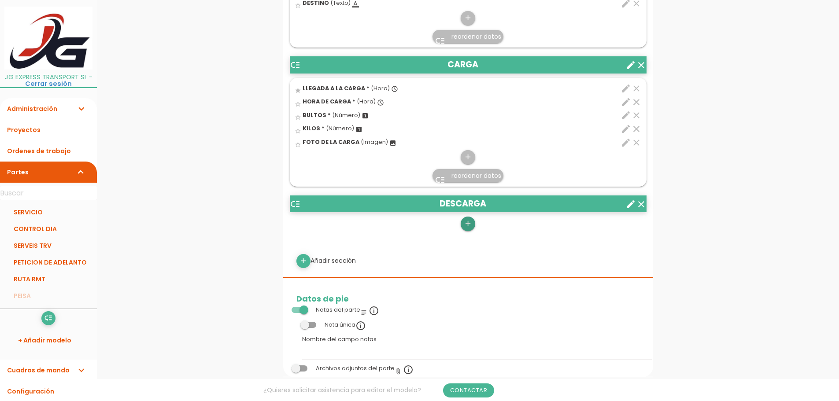
click at [472, 224] on icon "add" at bounding box center [468, 224] width 8 height 14
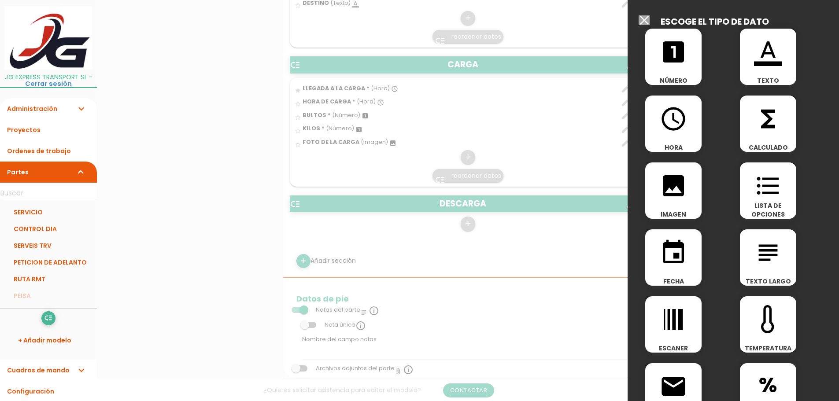
click at [657, 126] on span "access_time" at bounding box center [673, 114] width 56 height 37
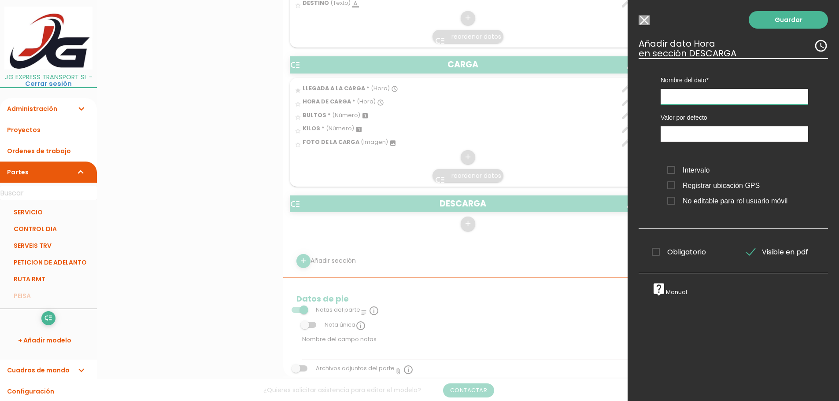
click at [684, 95] on input "text" at bounding box center [735, 96] width 148 height 15
click at [676, 184] on span "Registrar ubicación GPS" at bounding box center [713, 185] width 92 height 11
click at [0, 0] on input "Registrar ubicación GPS" at bounding box center [0, 0] width 0 height 0
click at [656, 252] on span "Obligatorio" at bounding box center [679, 252] width 54 height 11
click at [0, 0] on input "Obligatorio" at bounding box center [0, 0] width 0 height 0
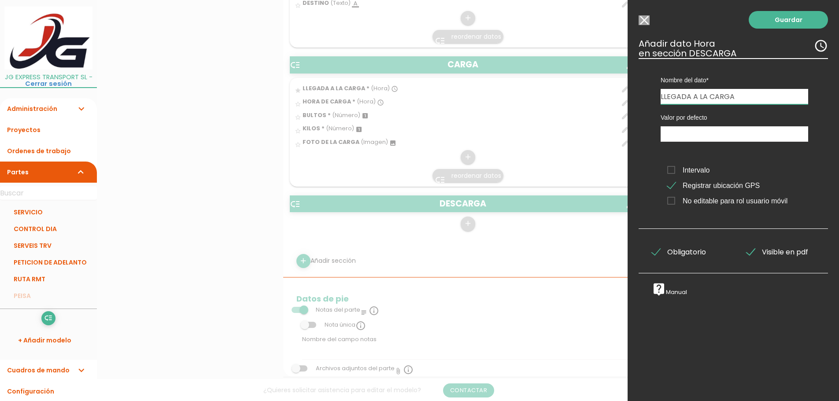
drag, startPoint x: 709, startPoint y: 96, endPoint x: 775, endPoint y: 94, distance: 65.7
click at [775, 94] on input "LLEGADA A LA CARGA" at bounding box center [735, 96] width 148 height 15
type input "LLEGADA A LA DESCARGA"
click at [670, 184] on span "Registrar ubicación GPS" at bounding box center [713, 185] width 92 height 11
click at [0, 0] on input "Registrar ubicación GPS" at bounding box center [0, 0] width 0 height 0
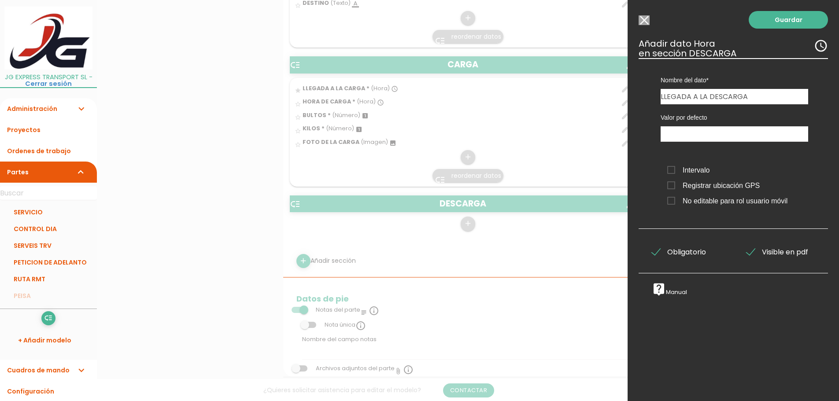
click at [675, 184] on span "Registrar ubicación GPS" at bounding box center [713, 185] width 92 height 11
click at [0, 0] on input "Registrar ubicación GPS" at bounding box center [0, 0] width 0 height 0
click at [656, 253] on span "Obligatorio" at bounding box center [679, 252] width 54 height 11
click at [0, 0] on input "Obligatorio" at bounding box center [0, 0] width 0 height 0
click at [794, 20] on link "Guardar" at bounding box center [788, 20] width 79 height 18
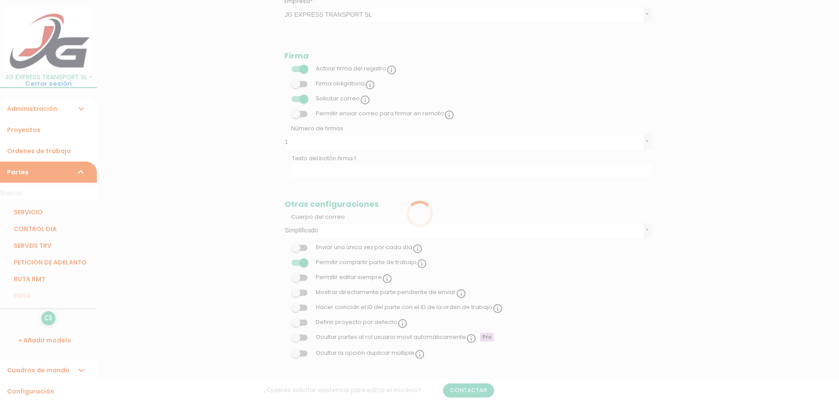
scroll to position [396, 0]
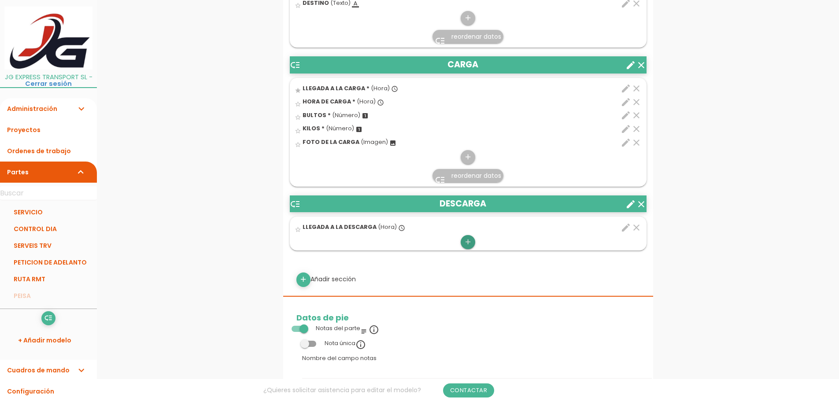
click at [466, 242] on icon "add" at bounding box center [468, 242] width 8 height 14
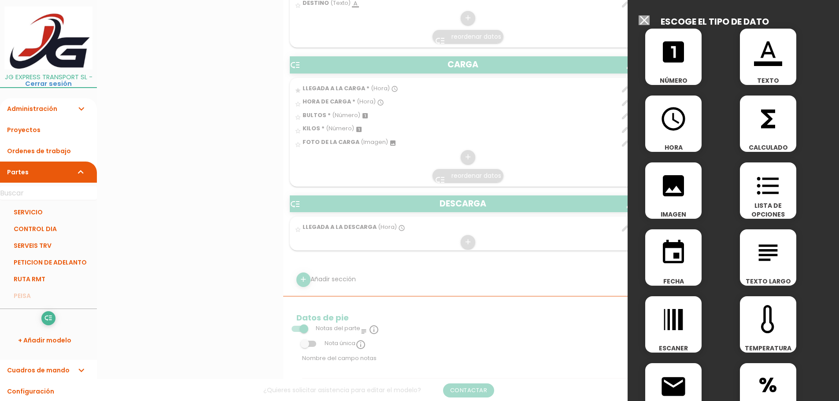
click at [677, 138] on div "access_time HORA" at bounding box center [673, 124] width 56 height 56
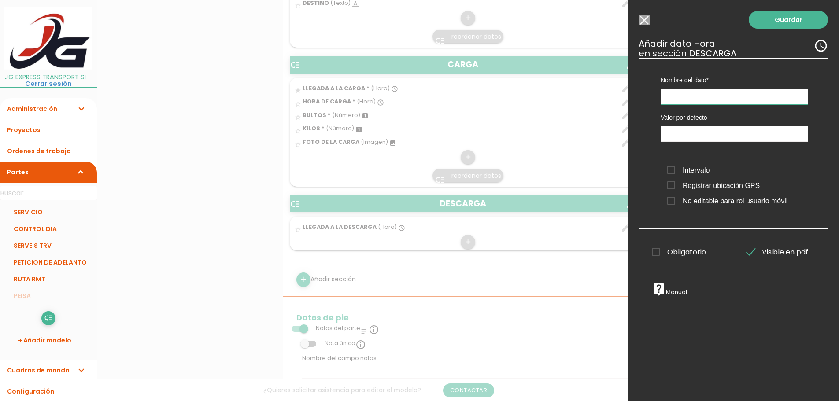
click at [703, 98] on input "text" at bounding box center [735, 96] width 148 height 15
type input "HORA DE DESCARGA"
click at [675, 183] on span "Registrar ubicación GPS" at bounding box center [713, 185] width 92 height 11
click at [0, 0] on input "Registrar ubicación GPS" at bounding box center [0, 0] width 0 height 0
click at [773, 19] on link "Guardar" at bounding box center [788, 20] width 79 height 18
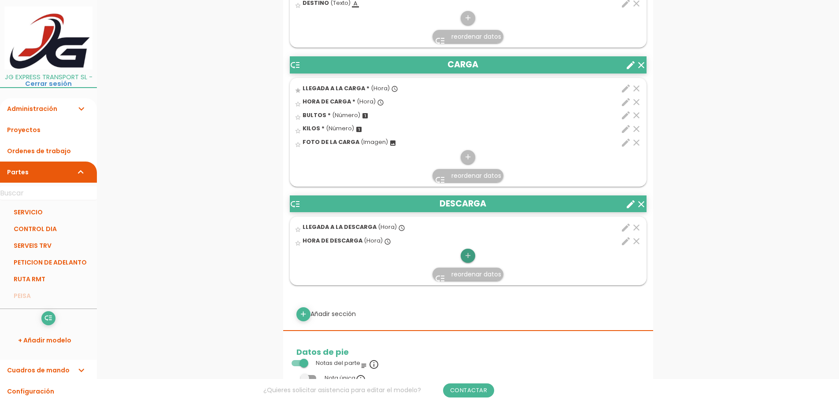
click at [470, 257] on icon "add" at bounding box center [468, 256] width 8 height 14
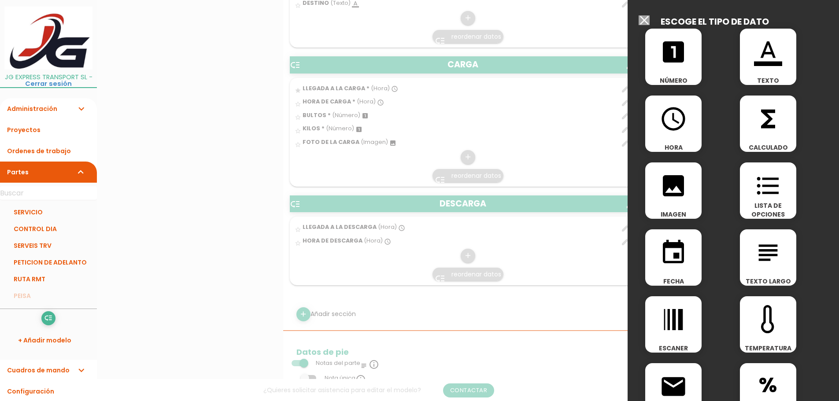
click at [679, 197] on icon "image" at bounding box center [673, 186] width 28 height 28
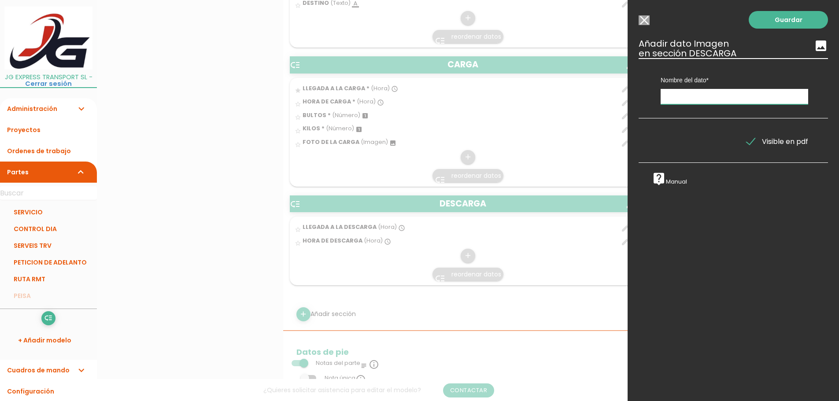
click at [733, 103] on input "text" at bounding box center [735, 96] width 148 height 15
type input "FOTO CMR"
click at [781, 19] on link "Guardar" at bounding box center [788, 20] width 79 height 18
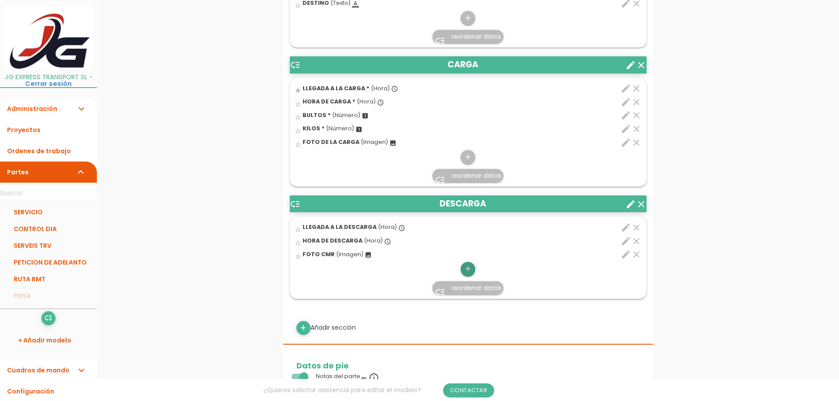
click at [470, 268] on icon "add" at bounding box center [468, 269] width 8 height 14
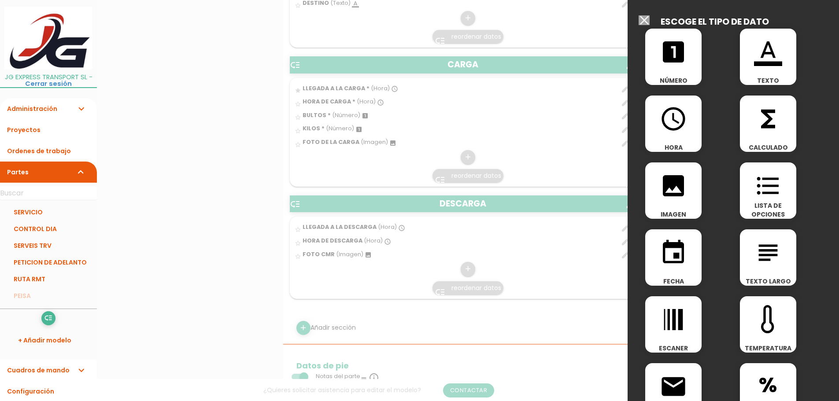
click at [681, 208] on div "image IMAGEN" at bounding box center [673, 191] width 56 height 56
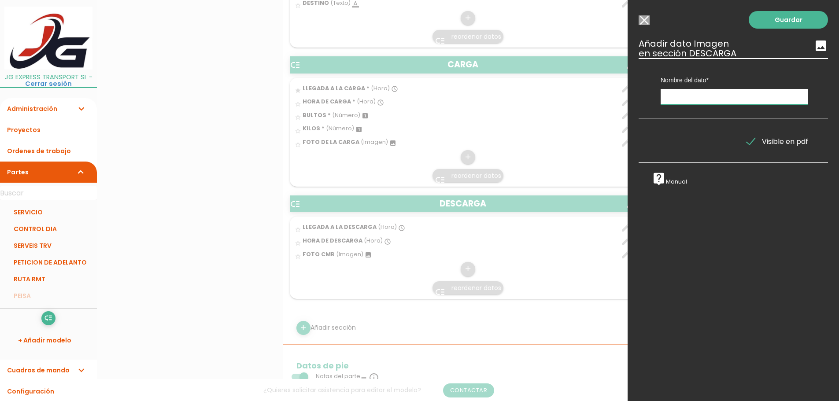
click at [707, 95] on input "text" at bounding box center [735, 96] width 148 height 15
type input "FOTO DOCUMENTOS"
click at [805, 15] on link "Guardar" at bounding box center [788, 20] width 79 height 18
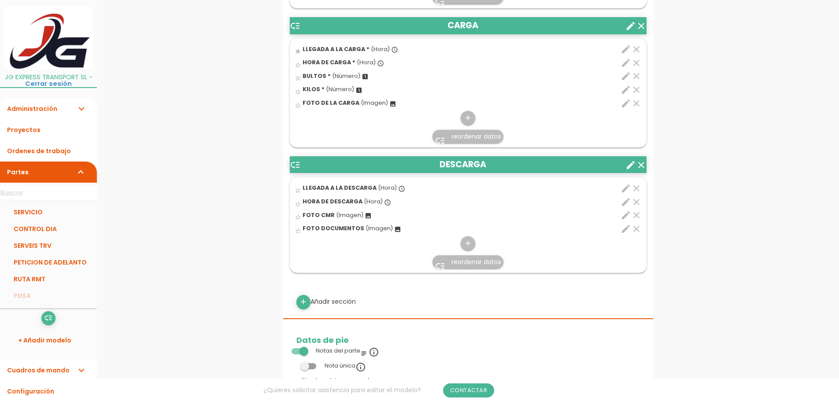
scroll to position [529, 0]
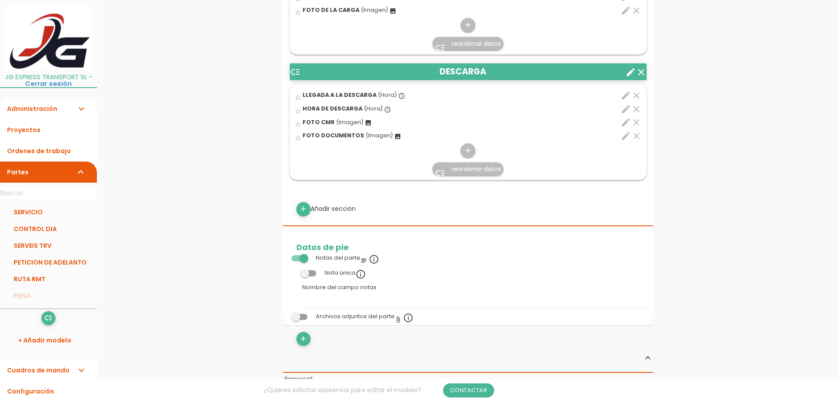
drag, startPoint x: 304, startPoint y: 255, endPoint x: 314, endPoint y: 257, distance: 10.3
click at [304, 255] on span at bounding box center [300, 258] width 16 height 6
click at [285, 256] on input "checkbox" at bounding box center [285, 256] width 0 height 0
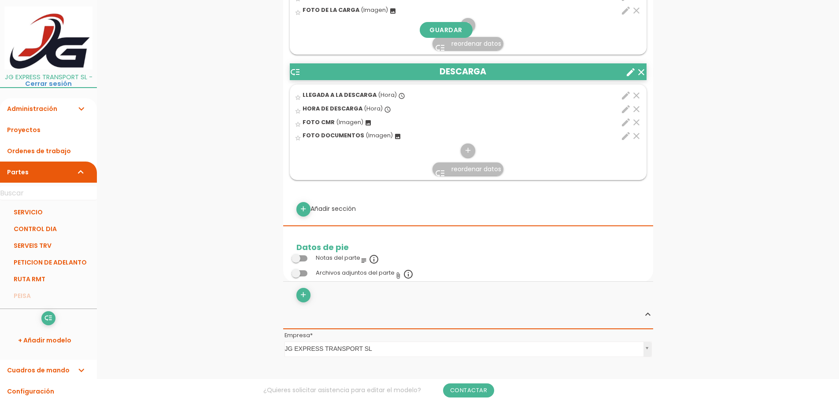
click at [301, 260] on div "Los modelos de parte pueden tener un dato para añadir varios archivos adjuntos" at bounding box center [408, 262] width 250 height 9
click at [301, 257] on span at bounding box center [300, 258] width 16 height 6
click at [285, 256] on input "checkbox" at bounding box center [285, 256] width 0 height 0
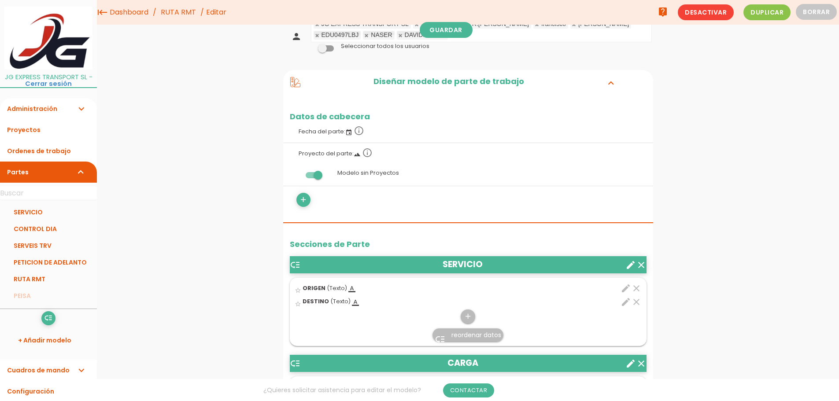
scroll to position [0, 0]
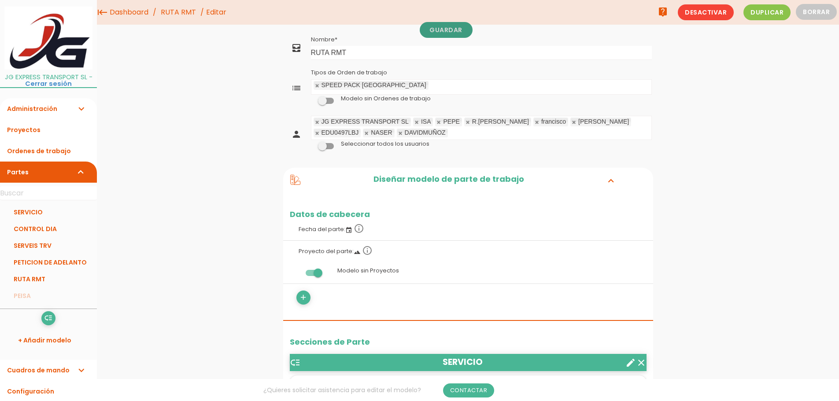
click at [443, 29] on link "Guardar" at bounding box center [446, 30] width 53 height 16
click at [60, 152] on link "Ordenes de trabajo" at bounding box center [48, 151] width 97 height 21
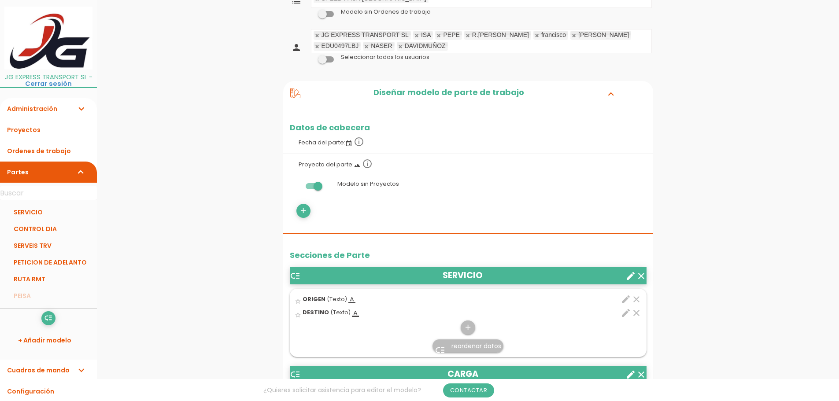
scroll to position [132, 0]
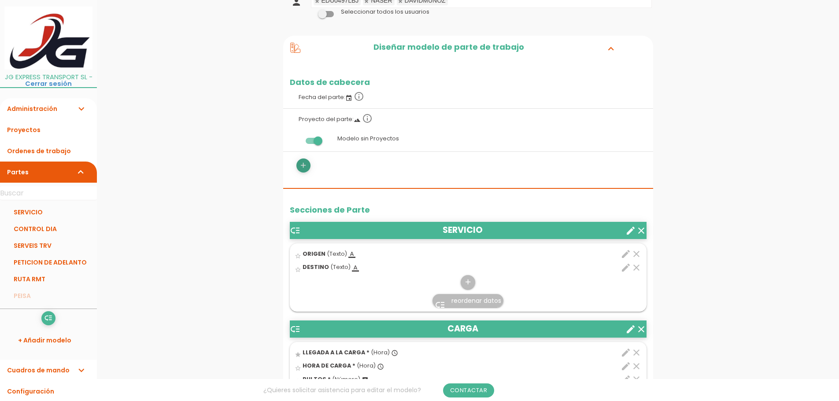
click at [304, 165] on icon "add" at bounding box center [303, 166] width 8 height 14
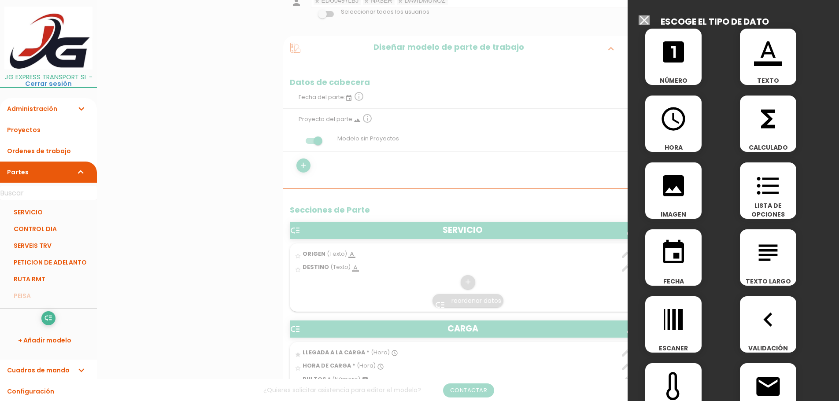
drag, startPoint x: 677, startPoint y: 68, endPoint x: 673, endPoint y: 81, distance: 13.6
click at [677, 68] on div "looks_one NÚMERO" at bounding box center [673, 57] width 56 height 56
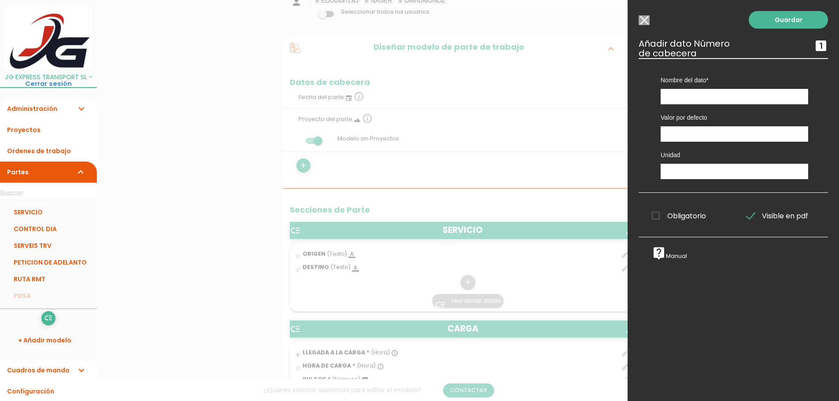
click at [644, 22] on input "Modelo sin Ordenes de trabajo" at bounding box center [644, 20] width 11 height 10
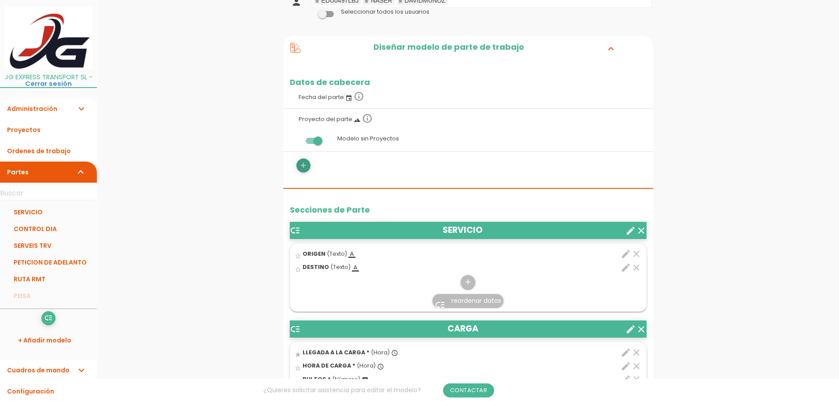
click at [305, 164] on icon "add" at bounding box center [303, 166] width 8 height 14
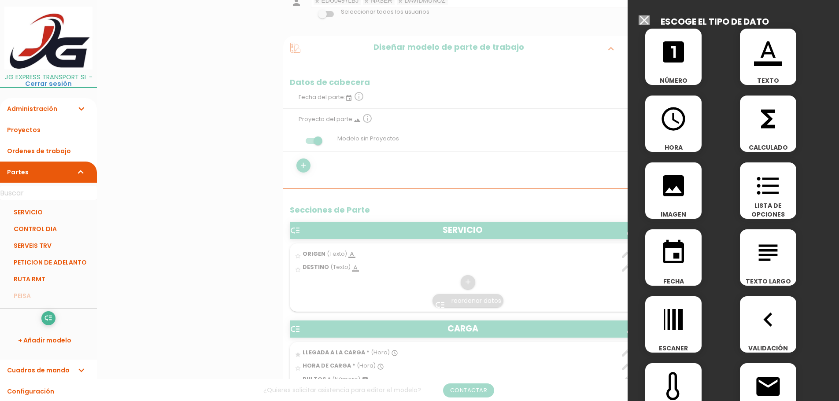
drag, startPoint x: 777, startPoint y: 70, endPoint x: 761, endPoint y: 86, distance: 22.4
click at [777, 70] on div "format_color_text TEXTO" at bounding box center [768, 57] width 56 height 56
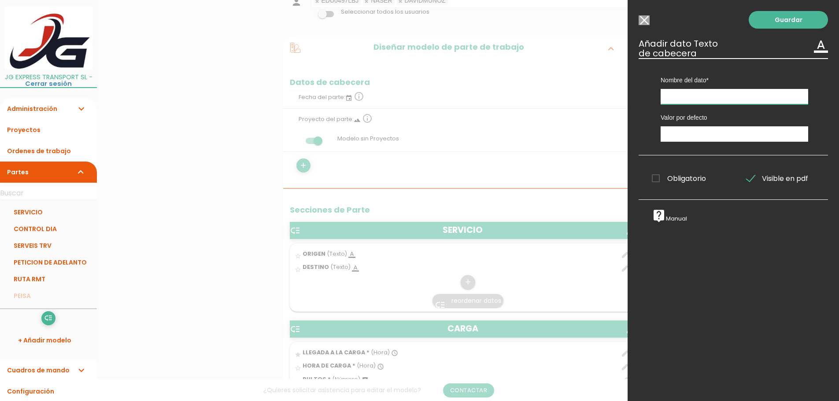
click at [702, 99] on input "text" at bounding box center [735, 96] width 148 height 15
type input "CODIGO FK"
click at [794, 18] on link "Guardar" at bounding box center [788, 20] width 79 height 18
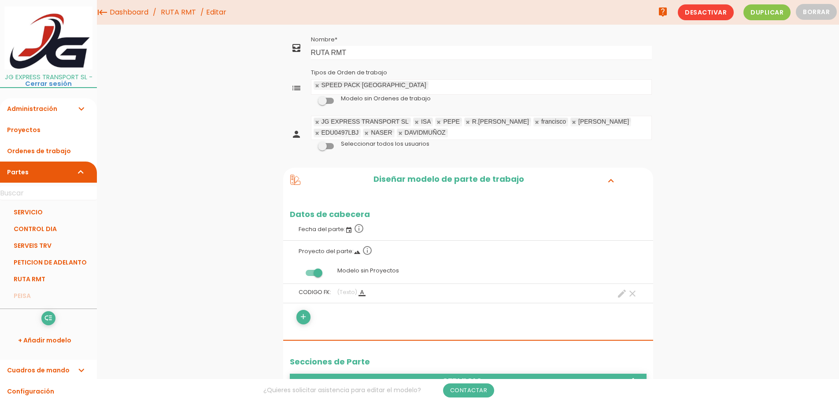
click at [51, 106] on link "Administración expand_more" at bounding box center [48, 108] width 97 height 21
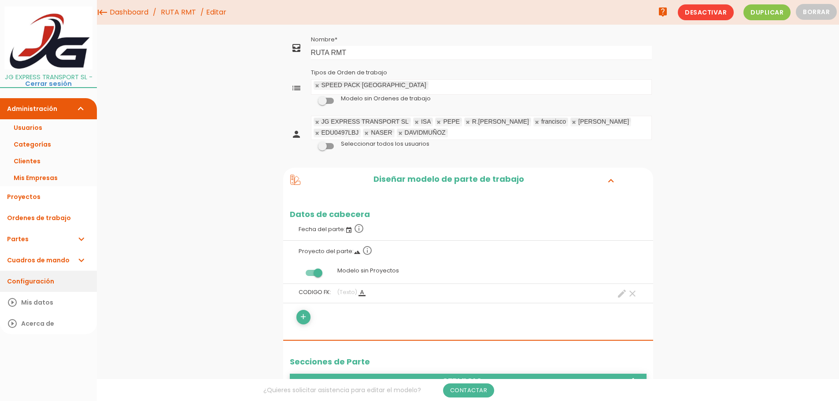
click at [34, 283] on link "Configuración" at bounding box center [48, 281] width 97 height 21
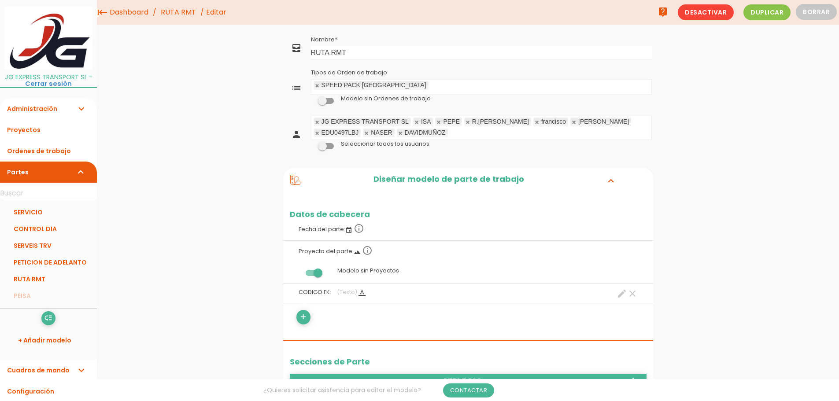
click at [410, 87] on ul "SPEED PACK EUROPE Tipos de Orden de trabajo" at bounding box center [481, 87] width 340 height 15
click at [329, 101] on span at bounding box center [326, 101] width 16 height 6
click at [311, 99] on input "checkbox" at bounding box center [311, 99] width 0 height 0
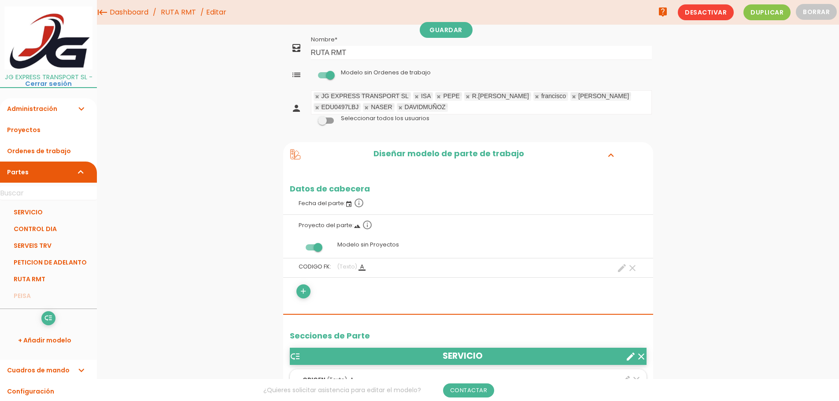
click at [328, 74] on span at bounding box center [326, 75] width 16 height 6
click at [311, 73] on input "checkbox" at bounding box center [311, 73] width 0 height 0
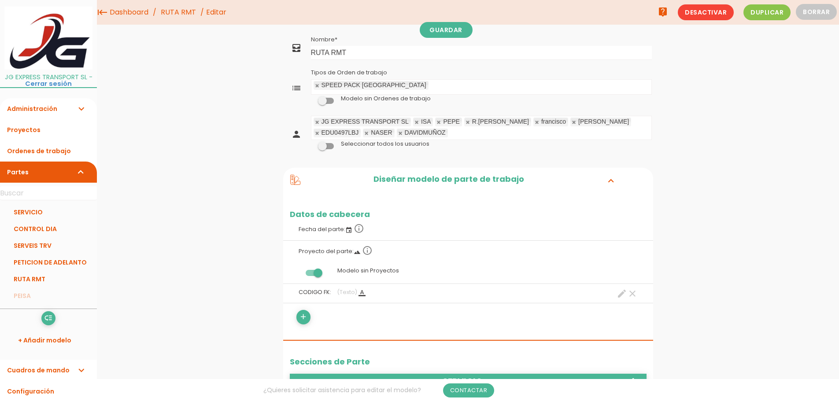
click at [319, 85] on link at bounding box center [317, 86] width 5 height 6
click at [327, 87] on ul "Tipos de Orden de trabajo" at bounding box center [481, 87] width 340 height 15
drag, startPoint x: 326, startPoint y: 146, endPoint x: 330, endPoint y: 148, distance: 4.5
click at [327, 146] on span at bounding box center [326, 146] width 16 height 6
click at [311, 144] on input "checkbox" at bounding box center [311, 144] width 0 height 0
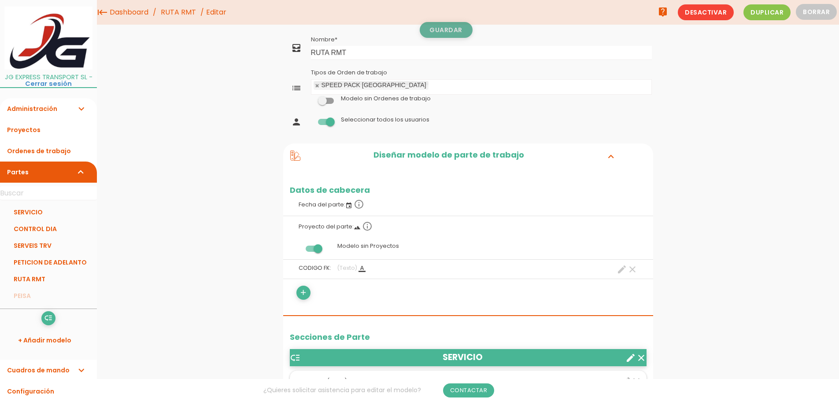
click at [456, 30] on link "Guardar" at bounding box center [446, 30] width 53 height 16
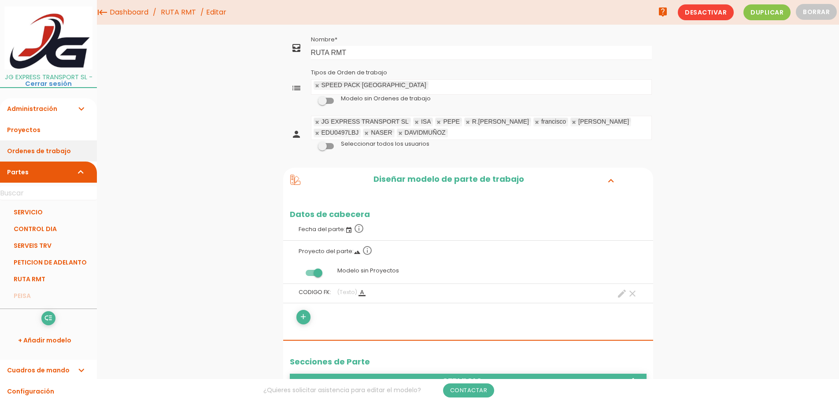
click at [57, 145] on link "Ordenes de trabajo" at bounding box center [48, 151] width 97 height 21
click at [329, 103] on span at bounding box center [326, 101] width 16 height 6
click at [311, 99] on input "checkbox" at bounding box center [311, 99] width 0 height 0
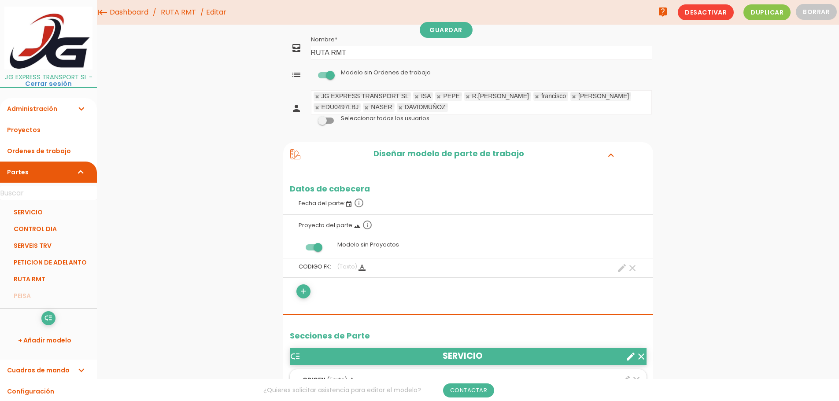
click at [332, 74] on span at bounding box center [326, 75] width 16 height 6
click at [311, 73] on input "checkbox" at bounding box center [311, 73] width 0 height 0
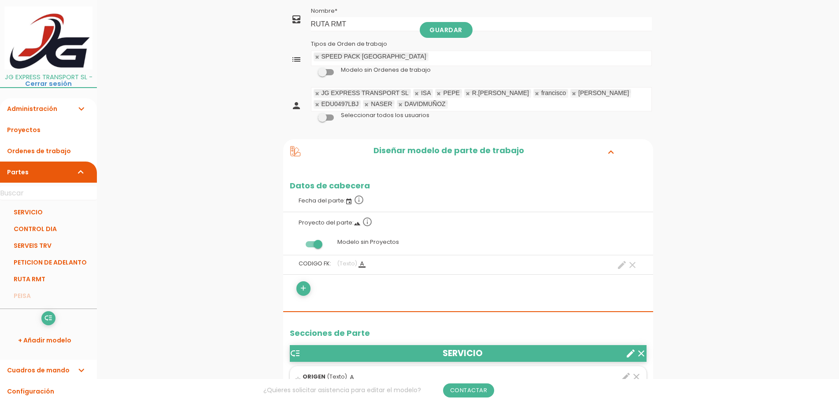
scroll to position [44, 0]
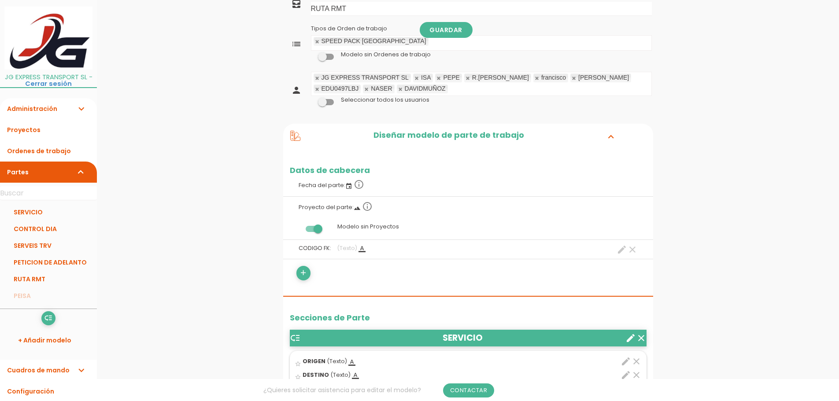
click at [317, 229] on span at bounding box center [314, 229] width 16 height 6
click at [299, 227] on input "checkbox" at bounding box center [299, 227] width 0 height 0
click at [370, 226] on label "Modelo sin Proyectos" at bounding box center [468, 226] width 357 height 17
click at [453, 30] on link "Guardar" at bounding box center [446, 30] width 53 height 16
click at [42, 130] on link "Proyectos" at bounding box center [48, 129] width 97 height 21
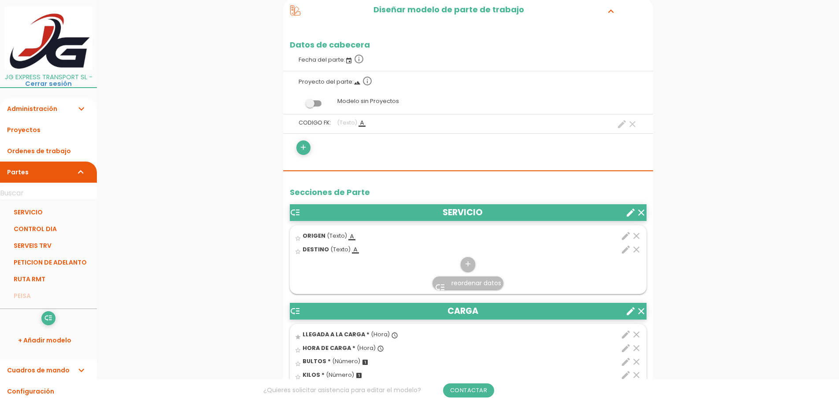
scroll to position [176, 0]
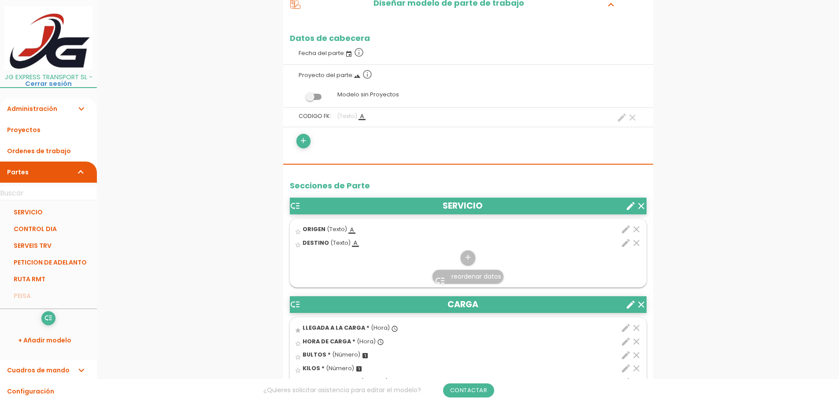
click at [626, 229] on icon "edit" at bounding box center [626, 229] width 11 height 11
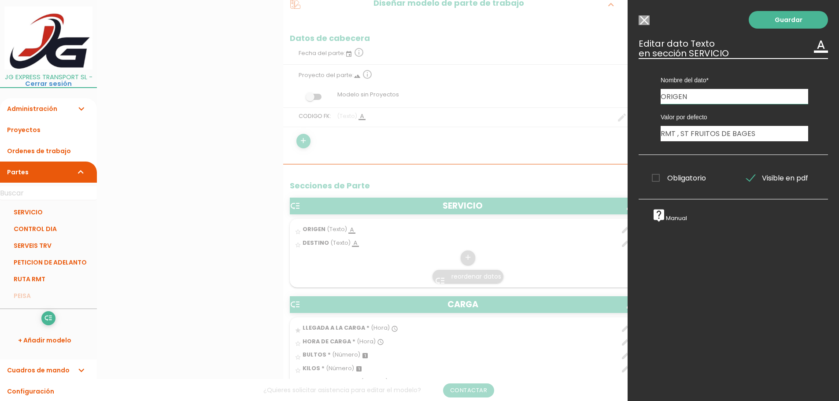
click at [453, 144] on div at bounding box center [419, 151] width 839 height 502
click at [646, 22] on input "Modelo sin Ordenes de trabajo" at bounding box center [644, 20] width 11 height 10
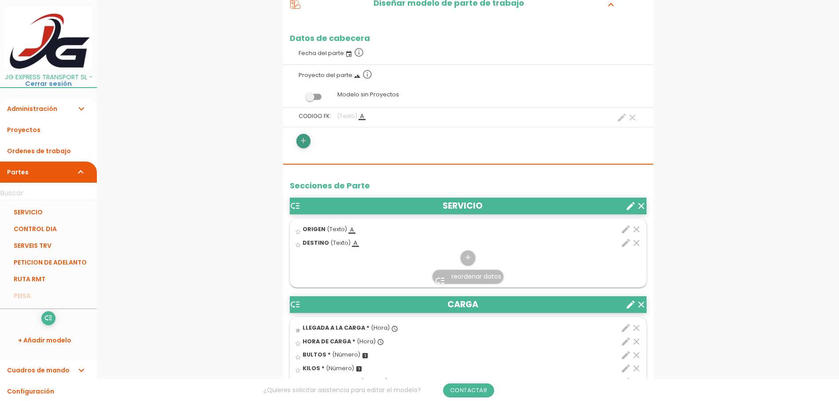
click at [303, 143] on icon "add" at bounding box center [303, 141] width 8 height 14
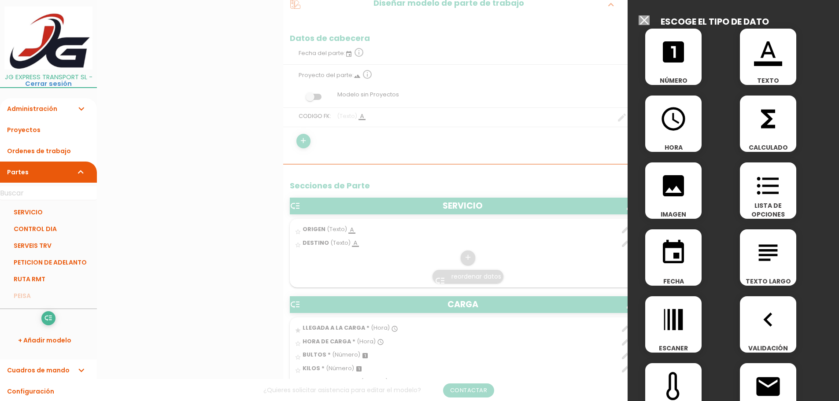
click at [773, 65] on icon "format_color_text" at bounding box center [768, 52] width 28 height 28
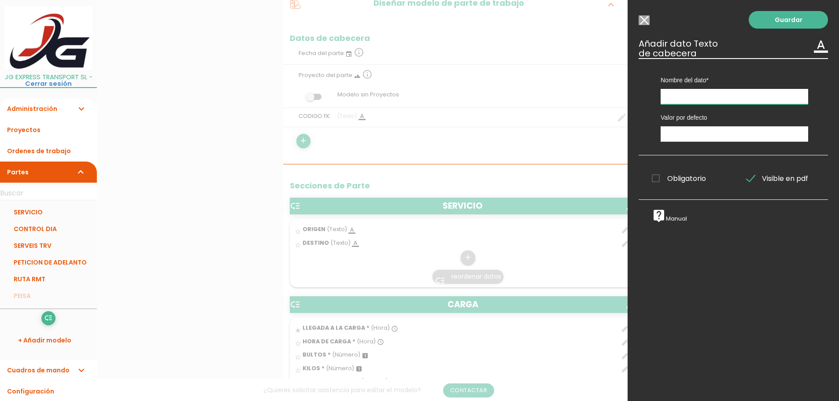
click at [688, 93] on input "text" at bounding box center [735, 96] width 148 height 15
drag, startPoint x: 702, startPoint y: 94, endPoint x: 647, endPoint y: 104, distance: 55.4
click at [647, 104] on div "Nombre del dato CODIGO FK ORIGEN: Tipo de dato 1 2" at bounding box center [733, 106] width 189 height 97
type input "ORIGEN:"
click at [647, 19] on input "Modelo sin Ordenes de trabajo" at bounding box center [644, 20] width 11 height 10
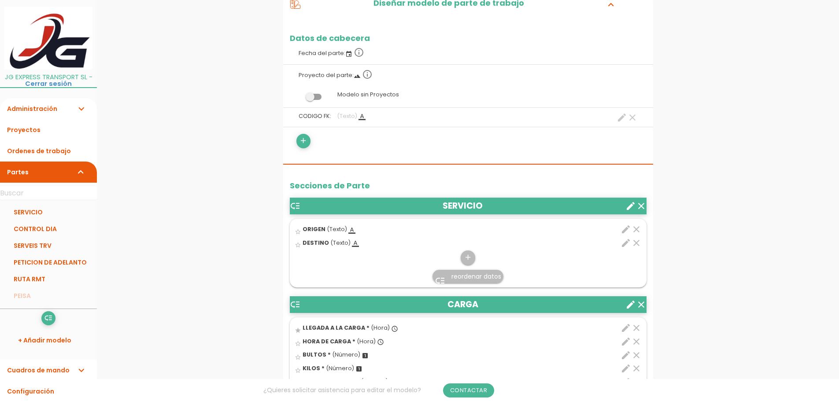
click at [629, 205] on icon "create" at bounding box center [630, 206] width 11 height 11
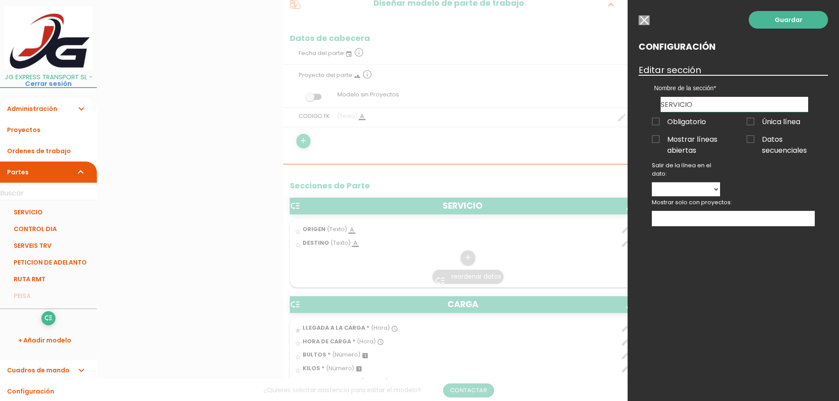
click at [609, 133] on div at bounding box center [419, 151] width 839 height 502
click at [471, 202] on div at bounding box center [419, 151] width 839 height 502
click at [644, 17] on input "button" at bounding box center [644, 20] width 11 height 10
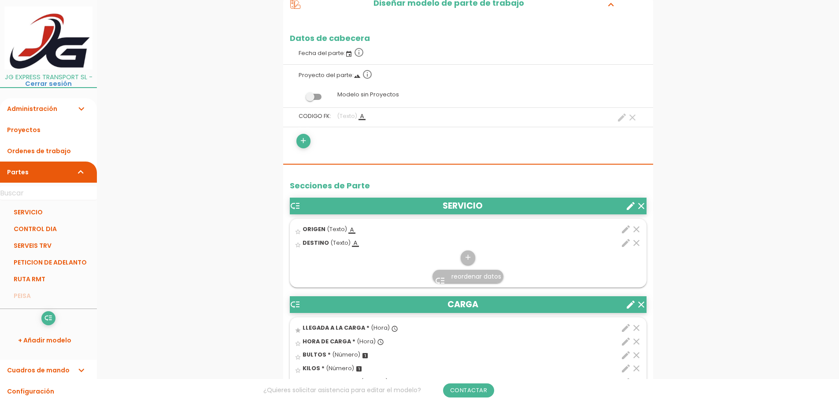
click at [625, 229] on icon "edit" at bounding box center [626, 229] width 11 height 11
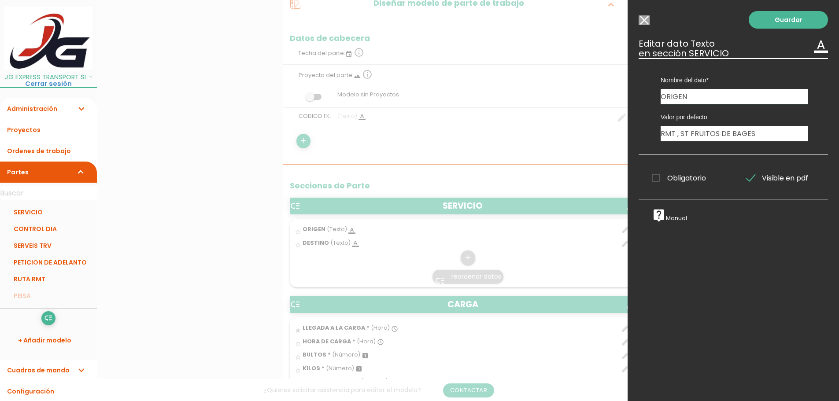
drag, startPoint x: 645, startPoint y: 18, endPoint x: 616, endPoint y: 70, distance: 60.2
click at [645, 18] on input "Modelo sin Ordenes de trabajo" at bounding box center [644, 20] width 11 height 10
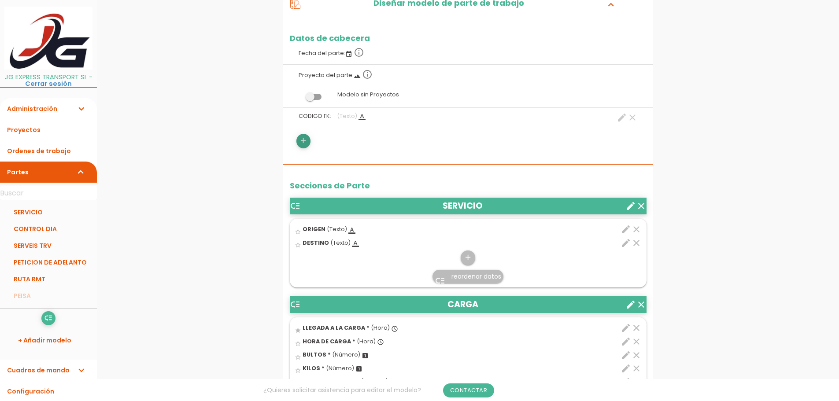
click at [303, 140] on icon "add" at bounding box center [303, 141] width 8 height 14
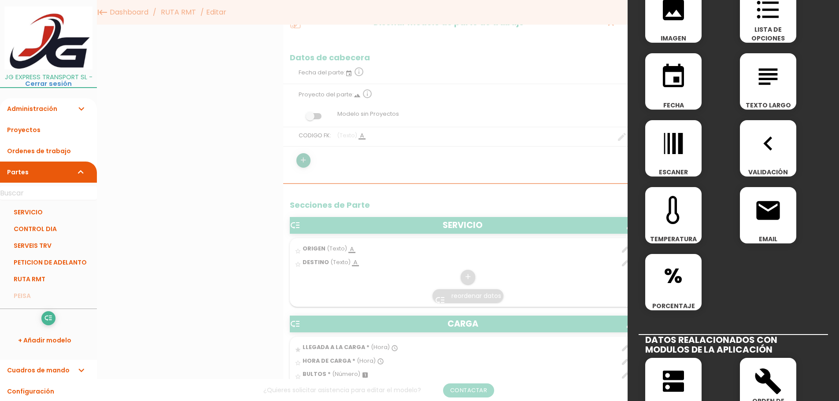
scroll to position [44, 0]
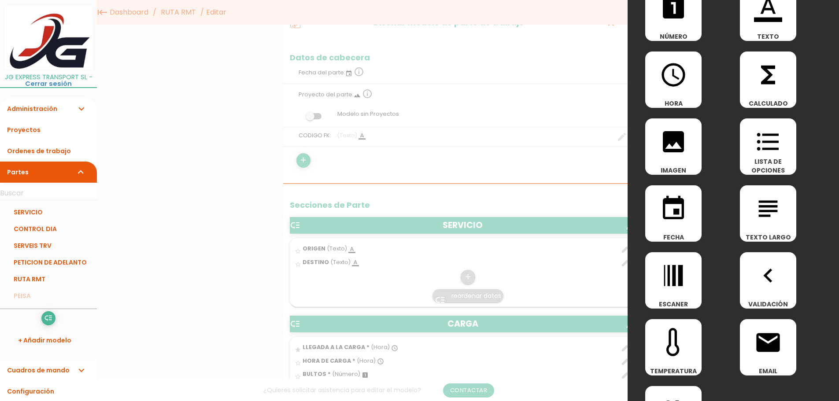
click at [778, 219] on icon "subject" at bounding box center [768, 209] width 28 height 28
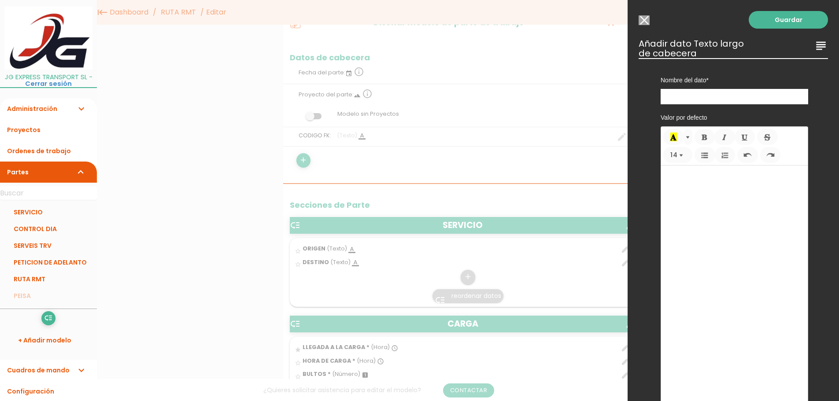
click at [647, 20] on input "Modelo sin Ordenes de trabajo" at bounding box center [644, 20] width 11 height 10
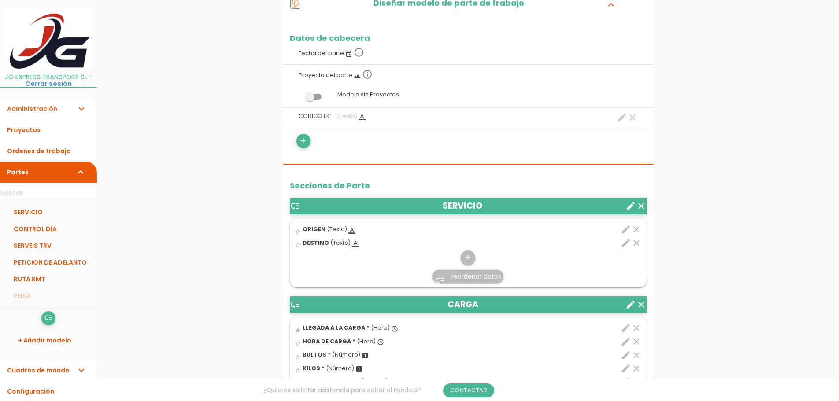
scroll to position [264, 0]
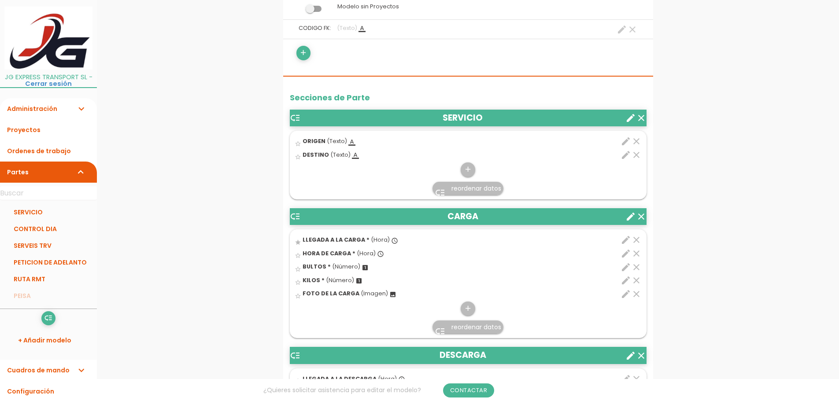
click at [642, 118] on icon "clear" at bounding box center [641, 118] width 11 height 11
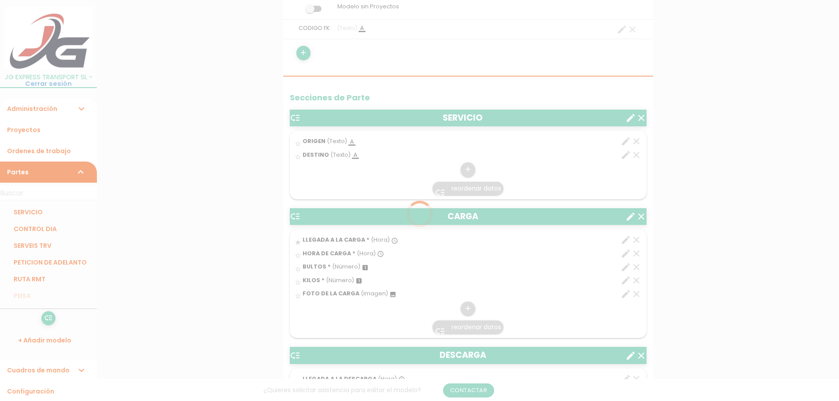
scroll to position [0, 0]
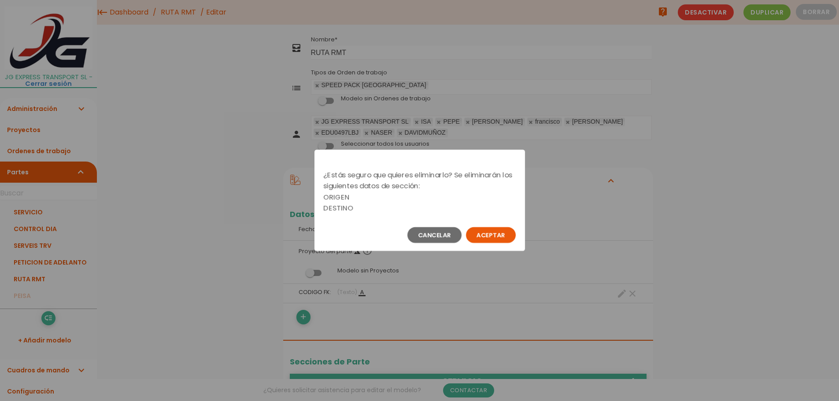
click at [509, 234] on button "Aceptar" at bounding box center [491, 235] width 50 height 16
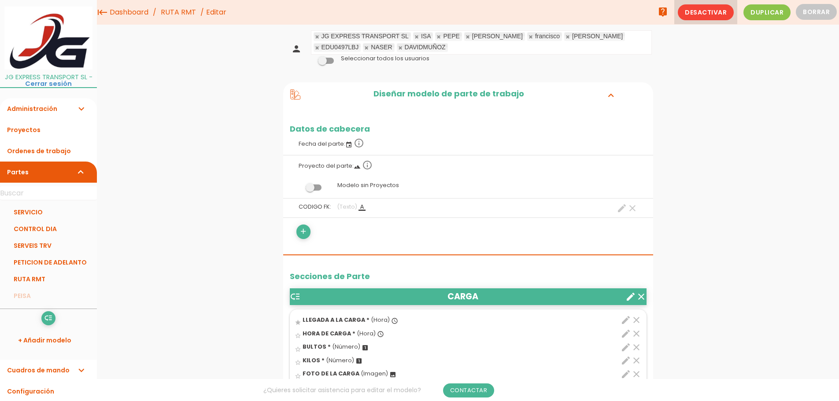
scroll to position [52, 0]
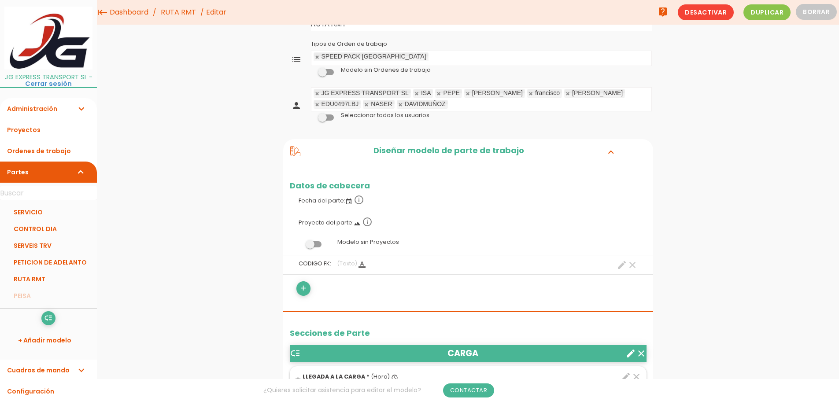
scroll to position [0, 0]
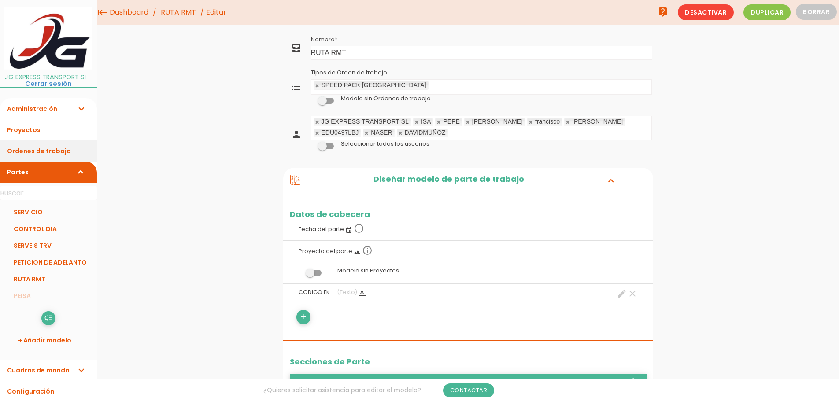
click at [46, 147] on link "Ordenes de trabajo" at bounding box center [48, 151] width 97 height 21
click at [47, 150] on link "Ordenes de trabajo" at bounding box center [48, 151] width 97 height 21
